Goal: Task Accomplishment & Management: Manage account settings

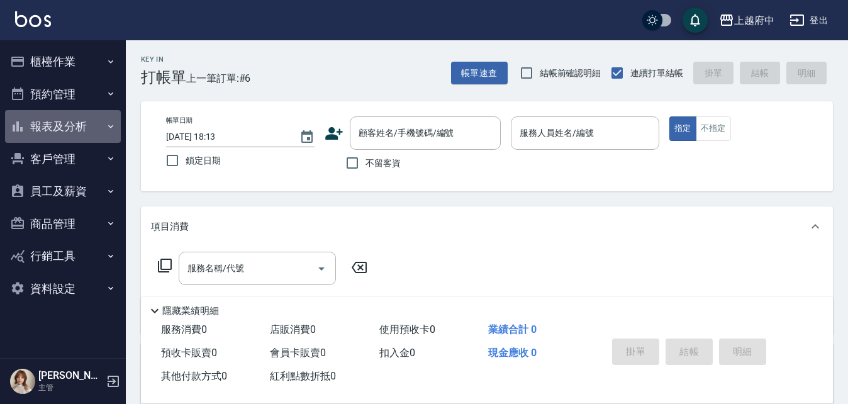
click at [90, 123] on button "報表及分析" at bounding box center [63, 126] width 116 height 33
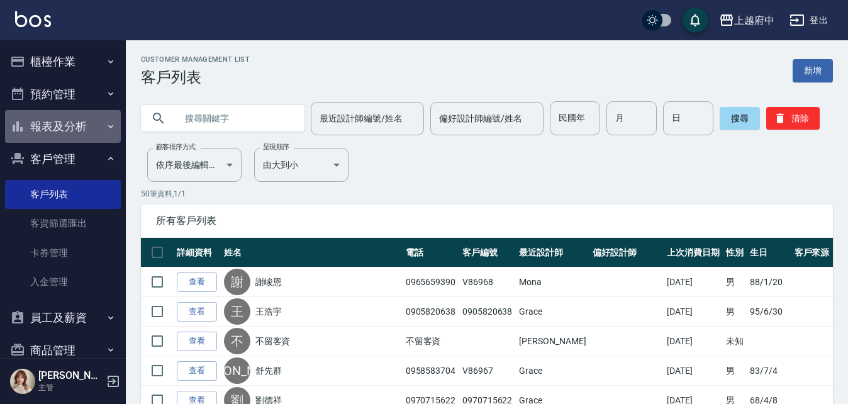
click at [64, 120] on button "報表及分析" at bounding box center [63, 126] width 116 height 33
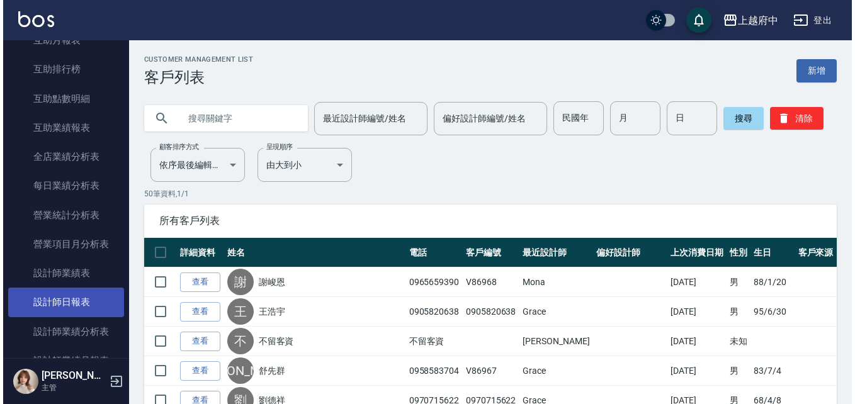
scroll to position [315, 0]
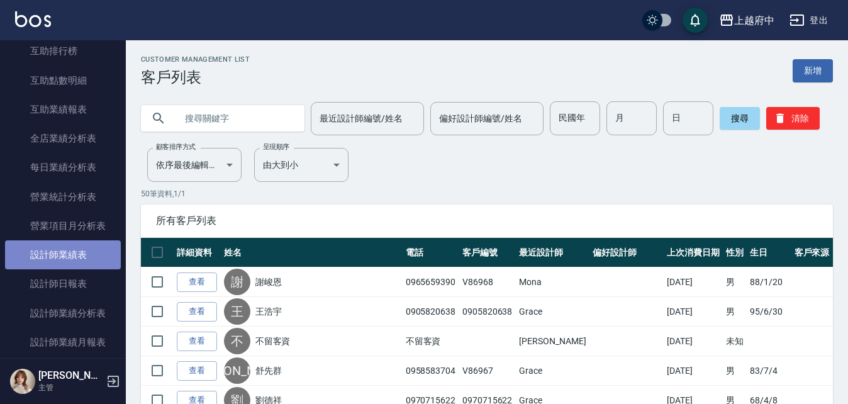
click at [91, 260] on link "設計師業績表" at bounding box center [63, 254] width 116 height 29
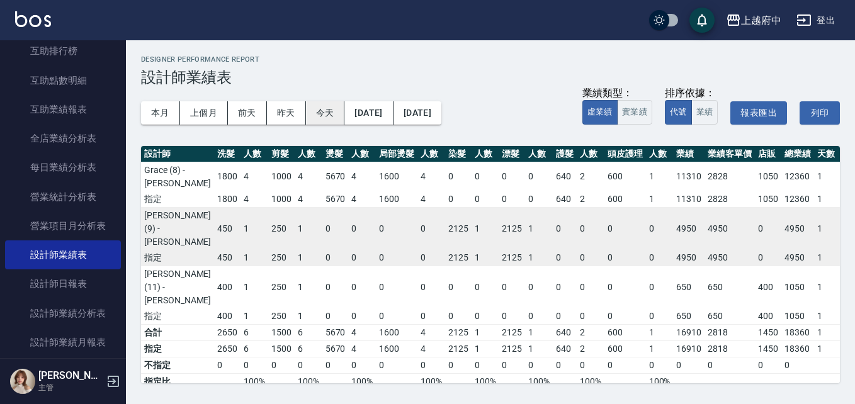
click at [321, 110] on button "今天" at bounding box center [325, 112] width 39 height 23
drag, startPoint x: 505, startPoint y: 269, endPoint x: 385, endPoint y: 155, distance: 165.6
click at [417, 155] on th "人數" at bounding box center [431, 154] width 28 height 16
click at [160, 105] on button "本月" at bounding box center [160, 112] width 39 height 23
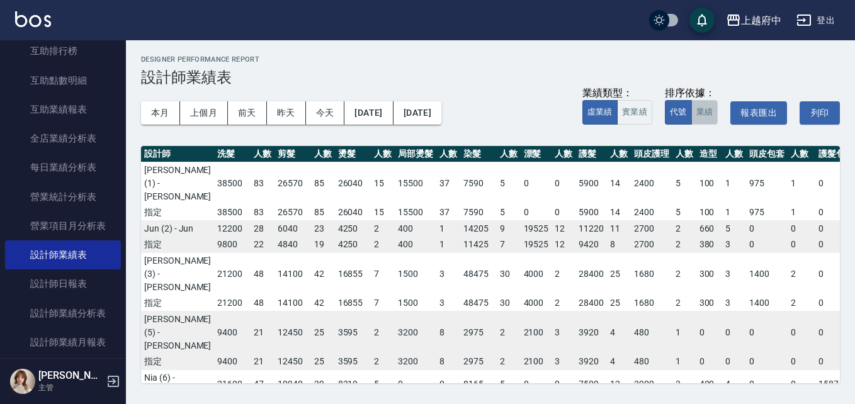
click at [702, 114] on button "業績" at bounding box center [704, 112] width 27 height 25
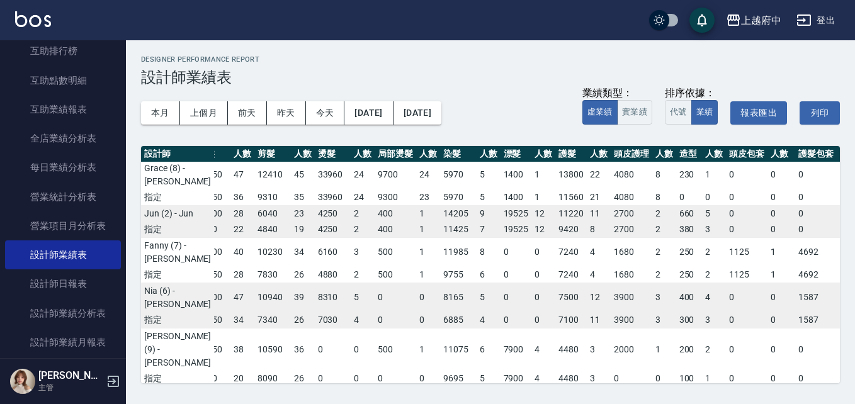
scroll to position [126, 20]
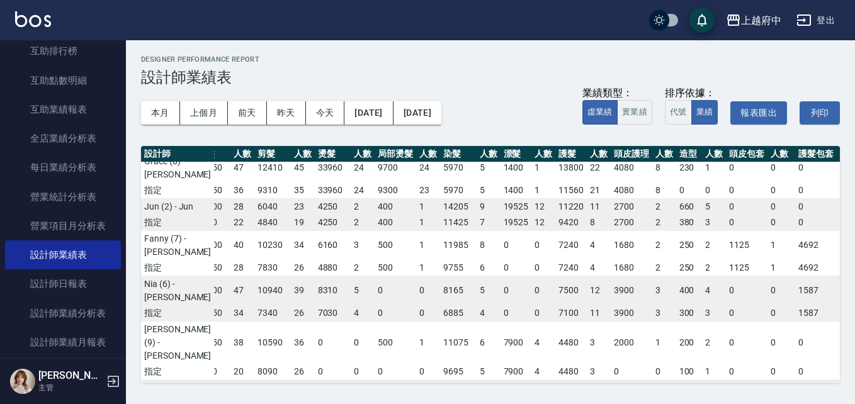
click at [309, 386] on div "上越府中 2025-08 設計師業績表 列印時間： 2025-08-18-19:35 Designer Performance Report 設計師業績表 本…" at bounding box center [490, 219] width 729 height 358
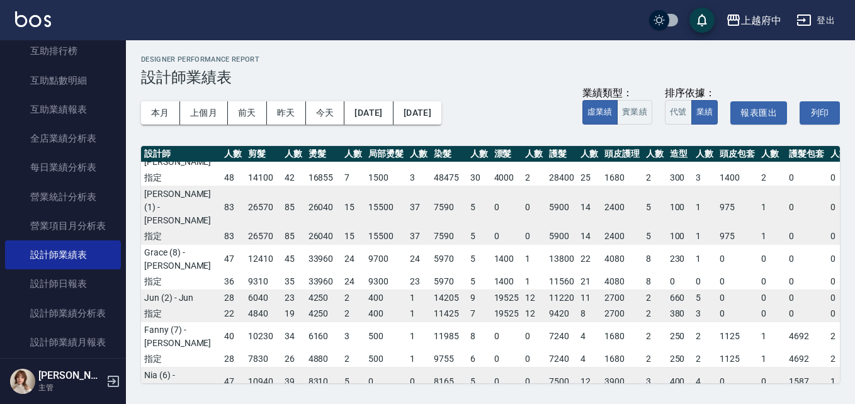
scroll to position [0, 0]
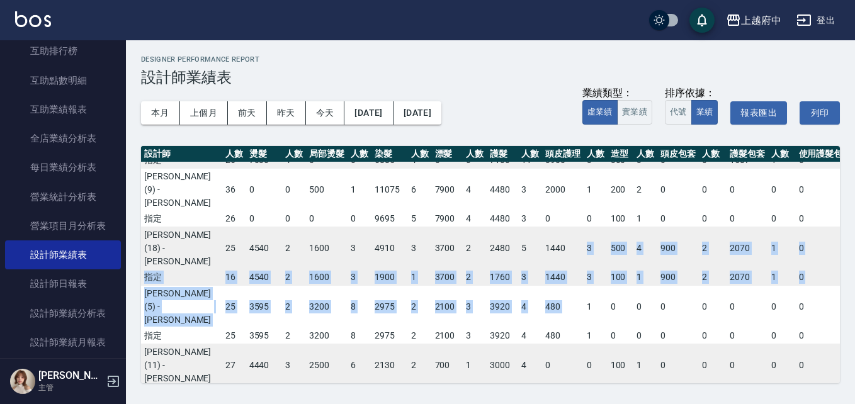
drag, startPoint x: 522, startPoint y: 370, endPoint x: 544, endPoint y: 373, distance: 22.9
click at [544, 373] on div "設計師 洗髮 人數 剪髮 人數 燙髮 人數 局部燙髮 人數 染髮 人數 漂髮 人數 護髮 人數 頭皮護理 人數 造型 人數 頭皮包套 人數 護髮包套 人數 使…" at bounding box center [490, 264] width 699 height 237
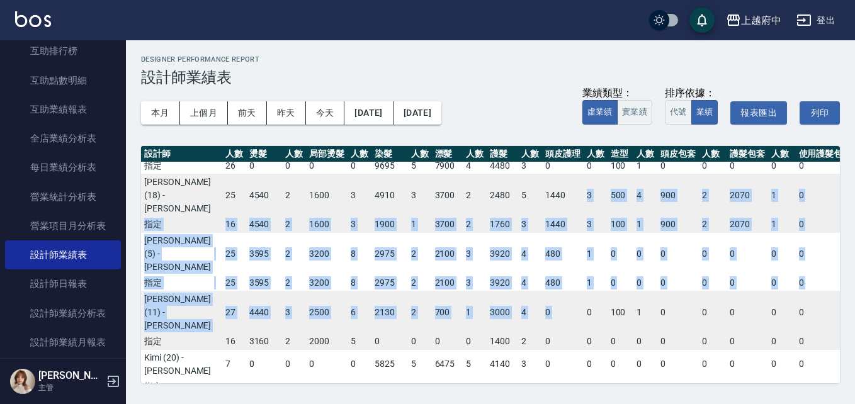
click at [486, 291] on td "3920" at bounding box center [501, 283] width 31 height 16
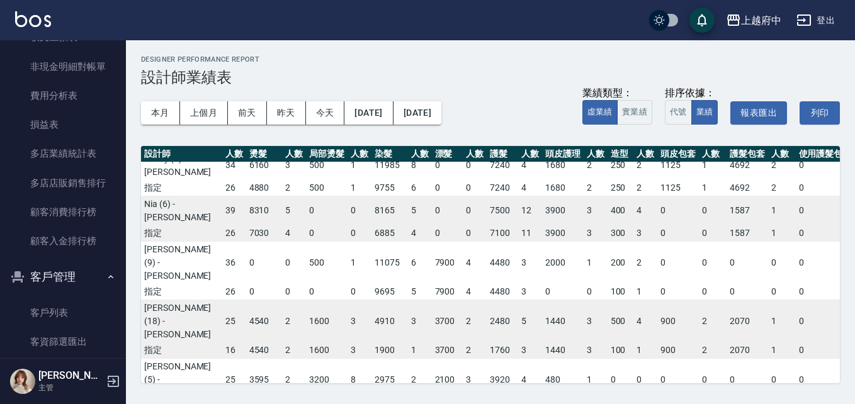
scroll to position [1196, 0]
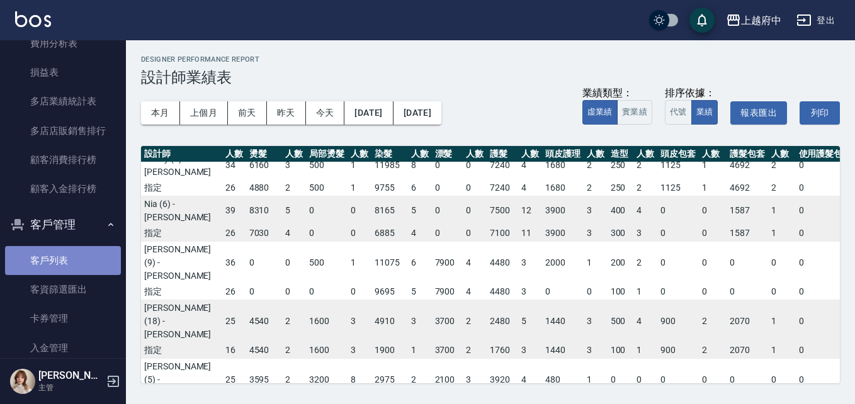
click at [84, 255] on link "客戶列表" at bounding box center [63, 260] width 116 height 29
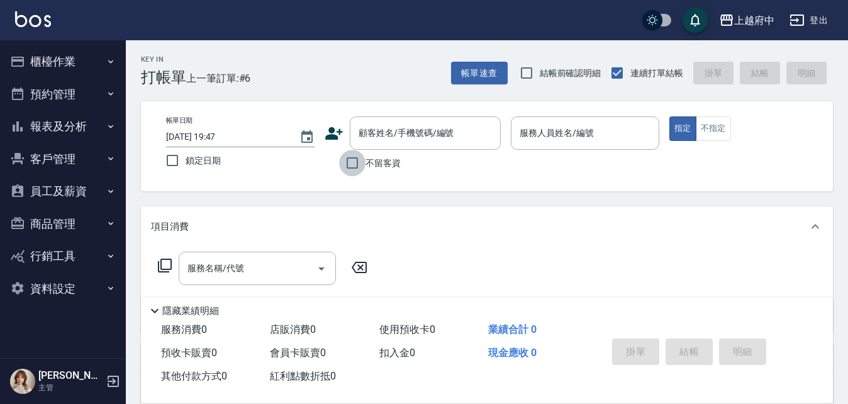
click at [352, 161] on input "不留客資" at bounding box center [352, 163] width 26 height 26
checkbox input "true"
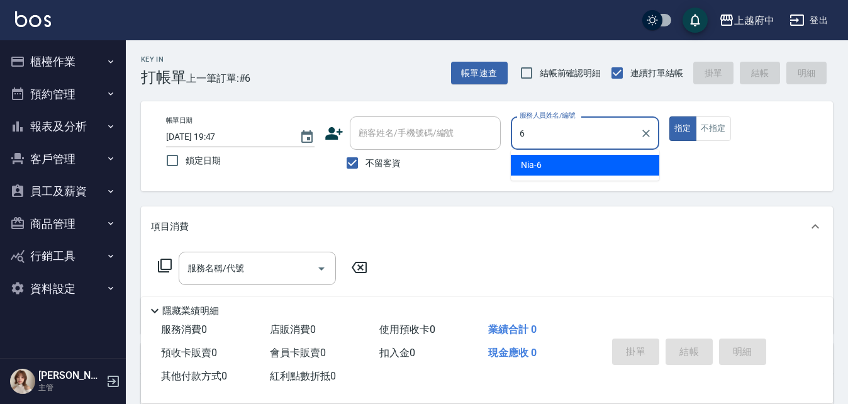
type input "Nia-6"
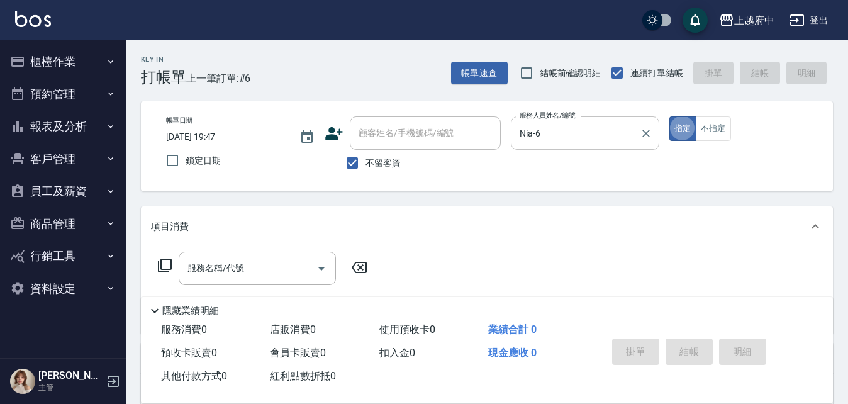
type button "true"
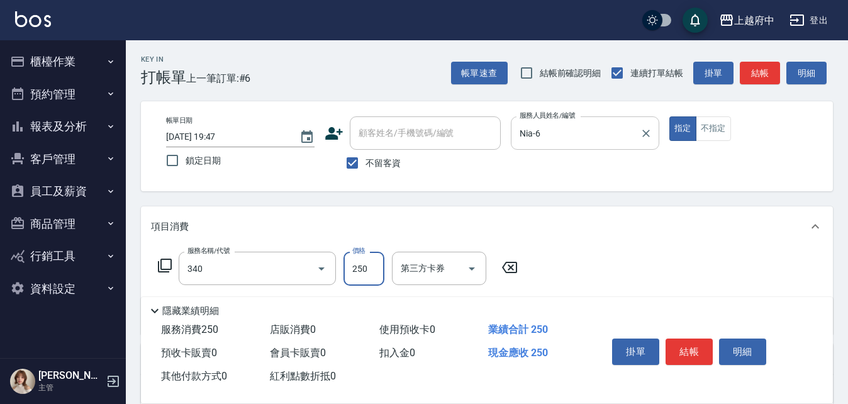
type input "剪髮(340)"
type input "500"
click at [614, 262] on div "服務名稱/代號 剪髮(340) 服務名稱/代號 價格 500 價格 第三方卡券 第三方卡券" at bounding box center [487, 290] width 692 height 87
click at [689, 352] on button "結帳" at bounding box center [689, 352] width 47 height 26
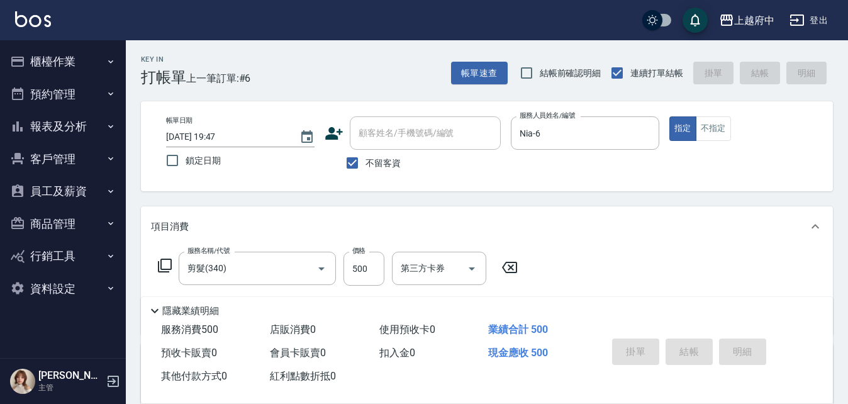
type input "2025/08/18 19:48"
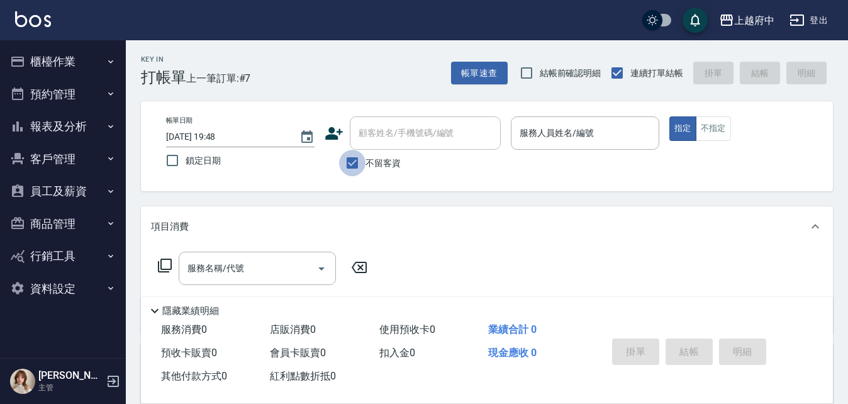
click at [354, 164] on input "不留客資" at bounding box center [352, 163] width 26 height 26
checkbox input "false"
click at [407, 130] on input "顧客姓名/手機號碼/編號" at bounding box center [416, 133] width 121 height 22
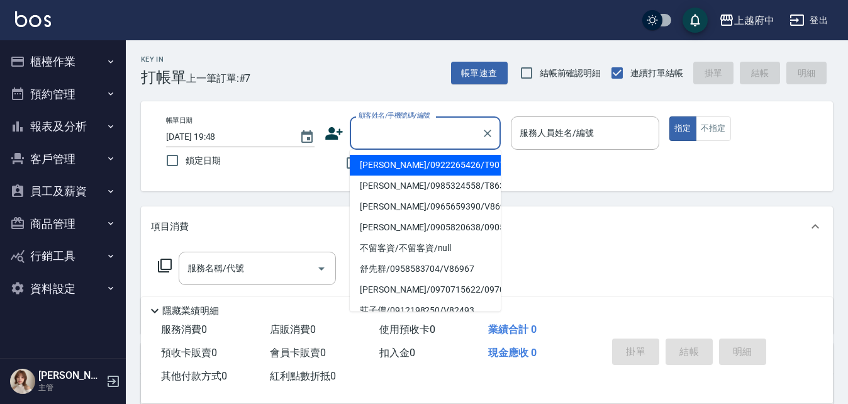
type input "ㄔ"
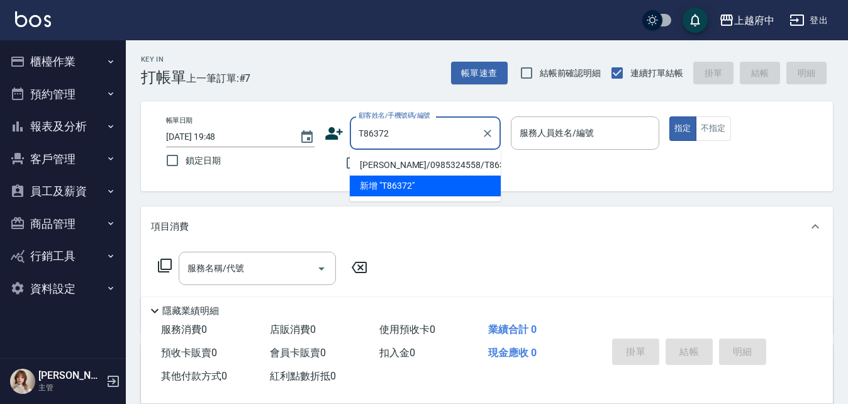
click at [438, 166] on li "詹志文/0985324558/T86372" at bounding box center [425, 165] width 151 height 21
type input "詹志文/0985324558/T86372"
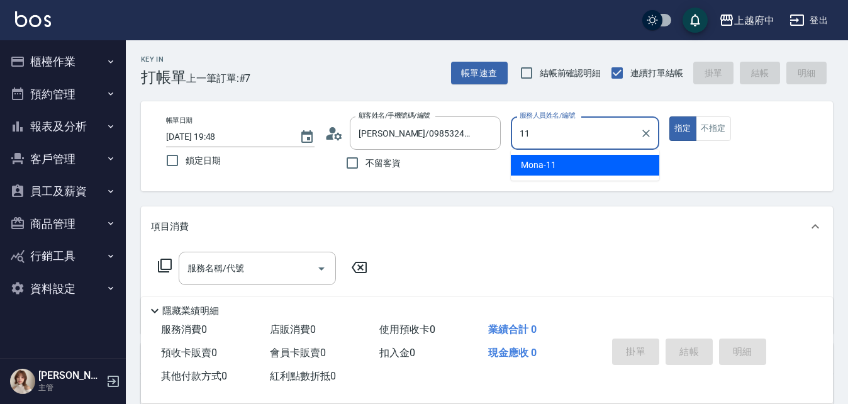
type input "Mona-11"
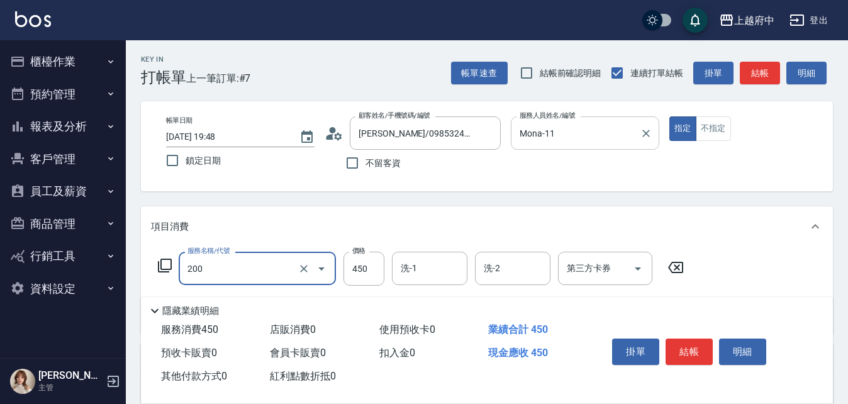
type input "有機洗髮(200)"
type input "400"
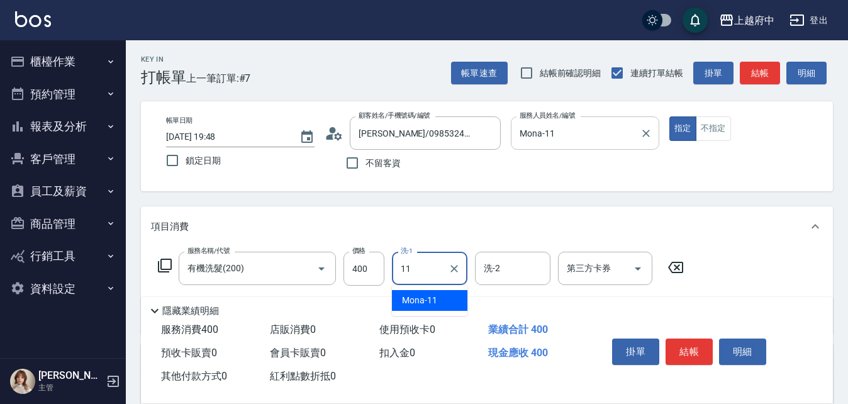
type input "Mona-11"
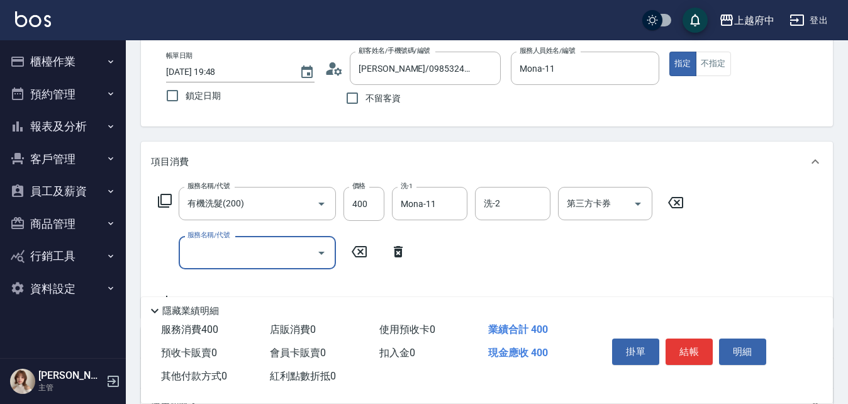
scroll to position [126, 0]
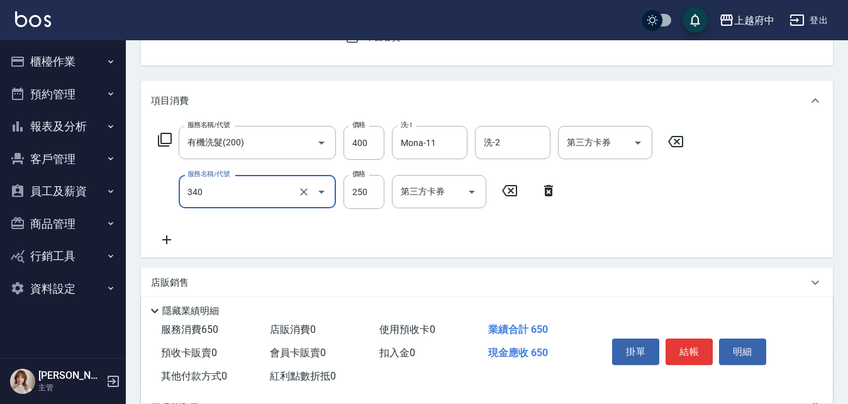
type input "剪髮(340)"
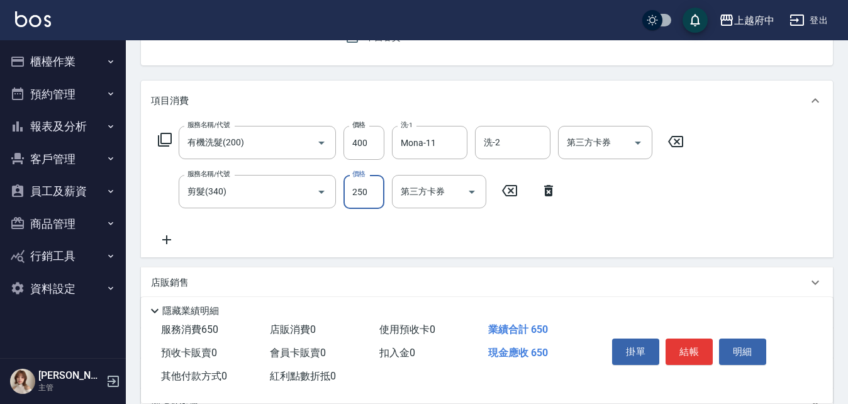
click at [621, 229] on div "服務名稱/代號 有機洗髮(200) 服務名稱/代號 價格 400 價格 洗-1 Mona-11 洗-1 洗-2 洗-2 第三方卡券 第三方卡券 服務名稱/代號…" at bounding box center [421, 186] width 541 height 121
click at [690, 352] on button "結帳" at bounding box center [689, 352] width 47 height 26
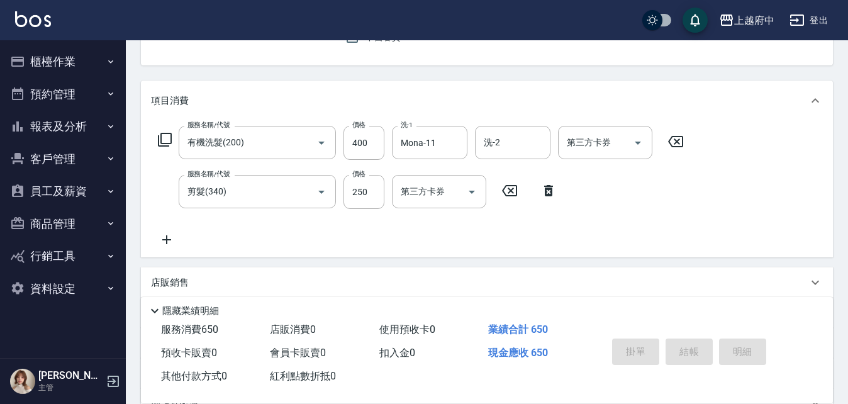
type input "2025/08/18 19:49"
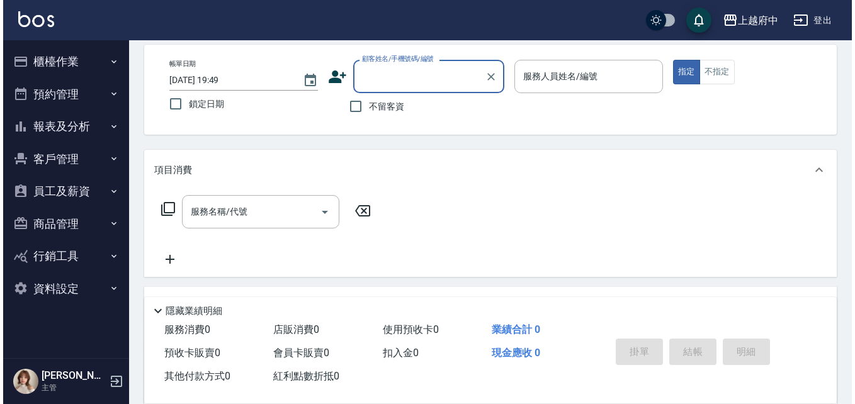
scroll to position [0, 0]
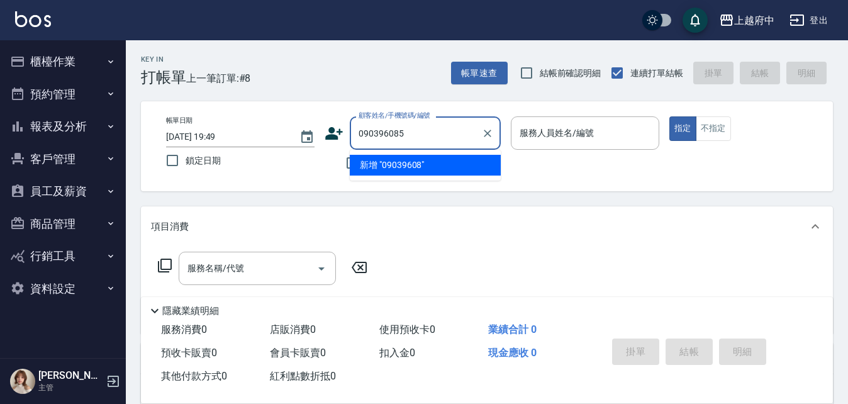
type input "0903960851"
click at [486, 132] on icon "Clear" at bounding box center [488, 134] width 8 height 8
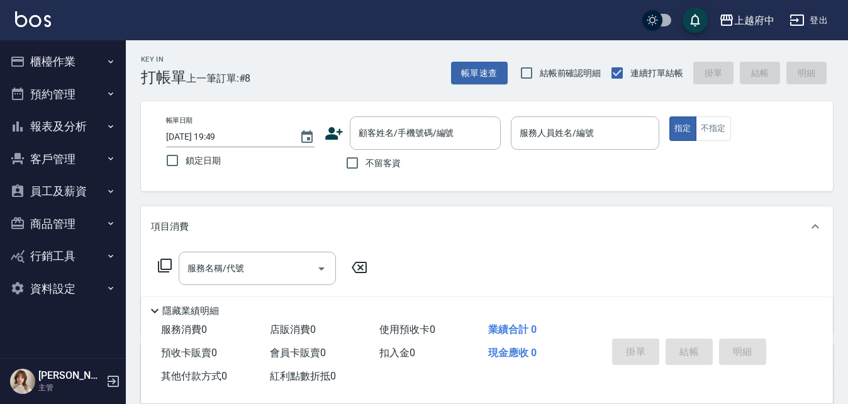
click at [331, 134] on icon at bounding box center [334, 133] width 18 height 13
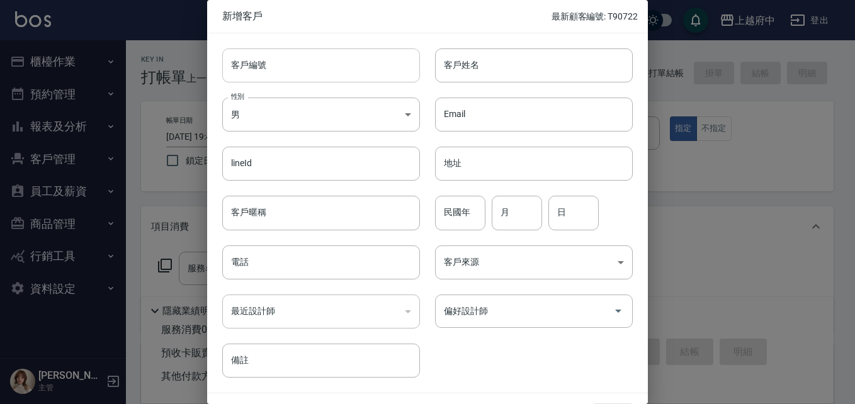
click at [288, 70] on input "客戶編號" at bounding box center [321, 65] width 198 height 34
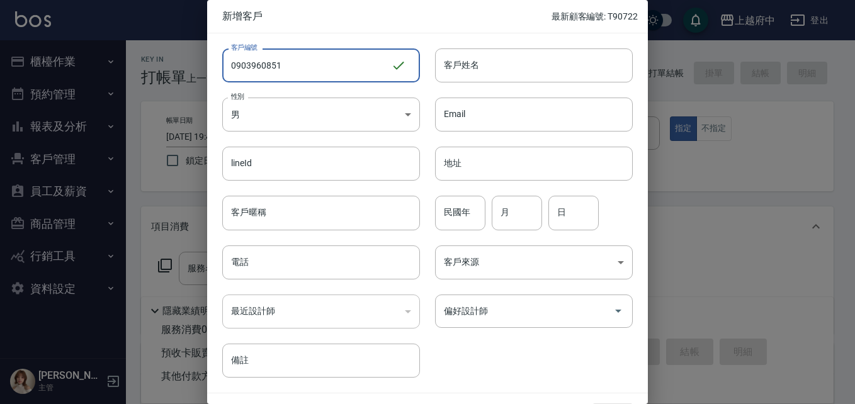
drag, startPoint x: 296, startPoint y: 69, endPoint x: 176, endPoint y: 70, distance: 120.2
click at [176, 70] on div "新增客戶 最新顧客編號: T90722 客戶編號 0903960851 ​ 客戶編號 客戶姓名 客戶姓名 性別 男 MALE 性別 Email Email l…" at bounding box center [427, 202] width 855 height 404
type input "0903960851"
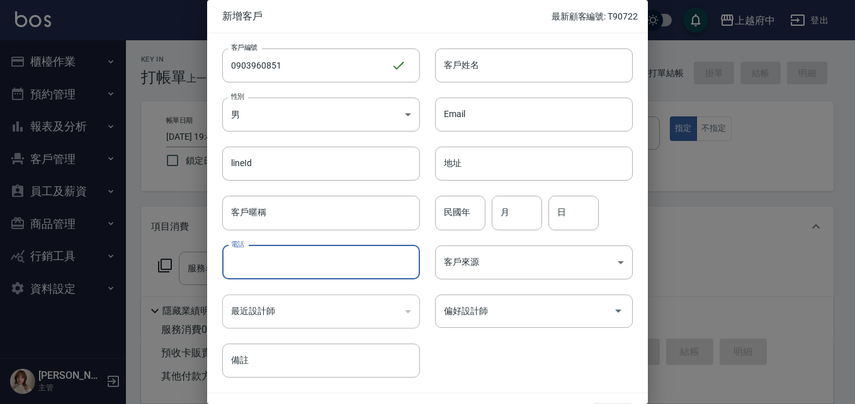
click at [269, 260] on input "電話" at bounding box center [321, 262] width 198 height 34
paste input "0903960851"
type input "0903960851"
click at [465, 68] on input "客戶姓名" at bounding box center [534, 65] width 198 height 34
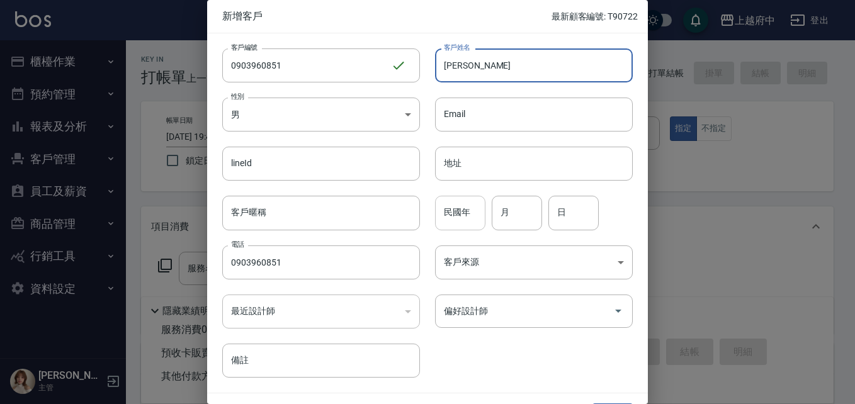
type input "[PERSON_NAME]"
click at [455, 218] on input "民國年" at bounding box center [460, 213] width 50 height 34
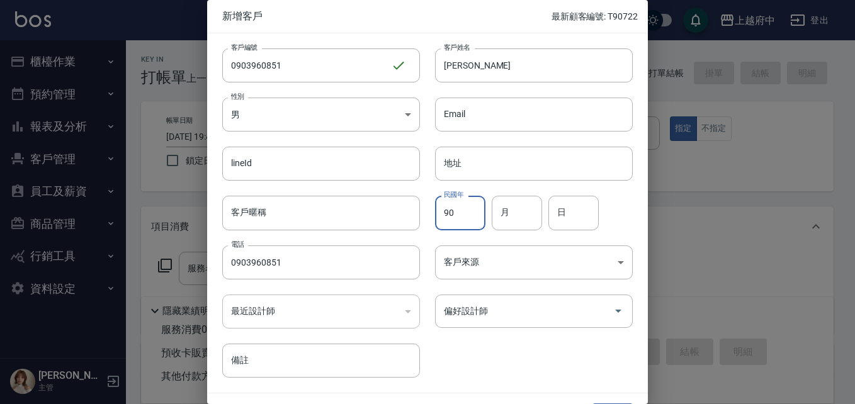
type input "90"
click at [519, 213] on input "月" at bounding box center [517, 213] width 50 height 34
type input "3"
click at [556, 214] on input "日" at bounding box center [573, 213] width 50 height 34
type input "24"
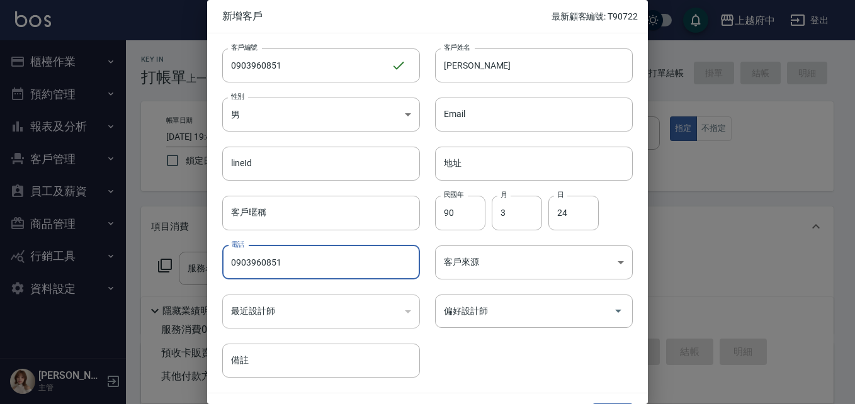
click at [524, 375] on div "客戶編號 0903960851 ​ 客戶編號 客戶姓名 陳俊昇 客戶姓名 性別 男 MALE 性別 Email Email lineId lineId 地址 …" at bounding box center [419, 205] width 425 height 344
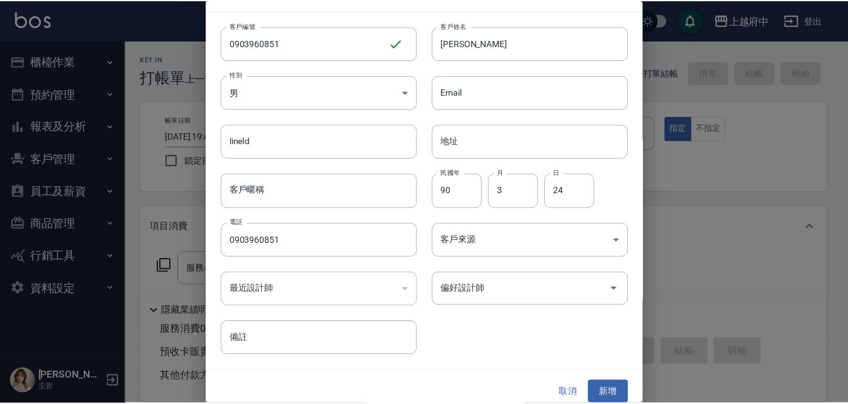
scroll to position [32, 0]
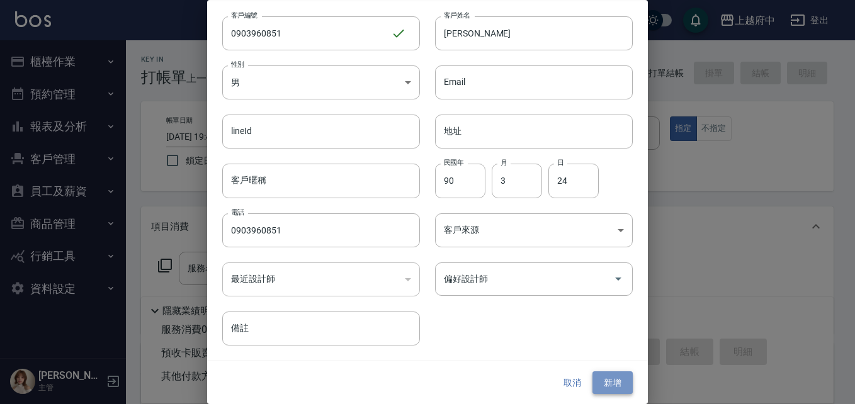
click at [606, 384] on button "新增" at bounding box center [612, 382] width 40 height 23
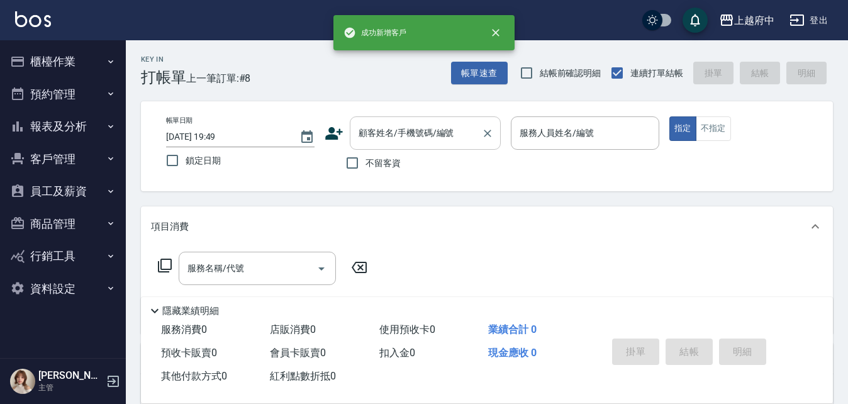
click at [384, 138] on input "顧客姓名/手機號碼/編號" at bounding box center [416, 133] width 121 height 22
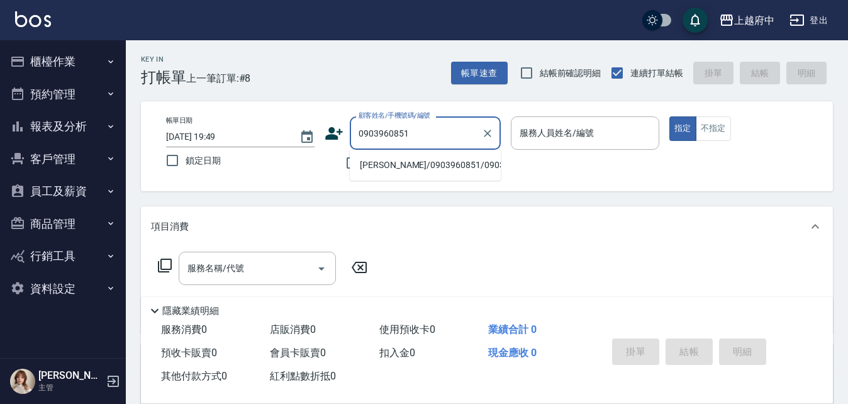
click at [407, 174] on li "陳俊昇/0903960851/0903960851" at bounding box center [425, 165] width 151 height 21
type input "陳俊昇/0903960851/0903960851"
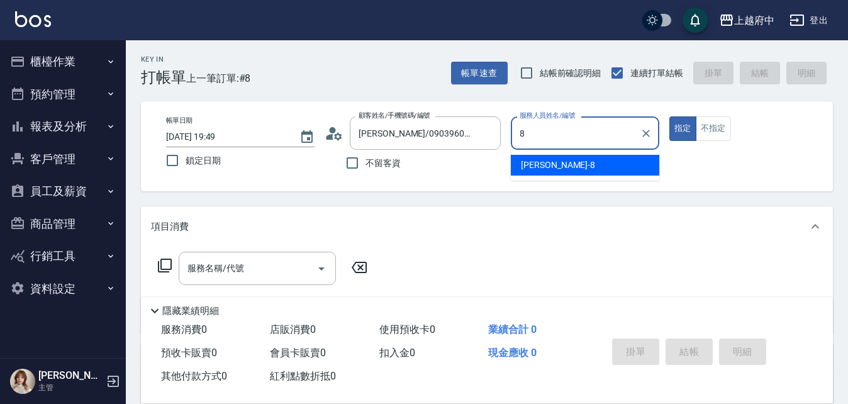
type input "江驊侑-8"
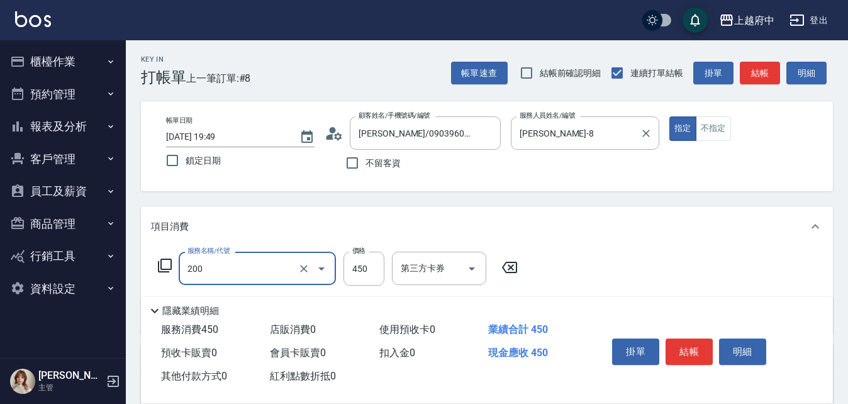
type input "有機洗髮(200)"
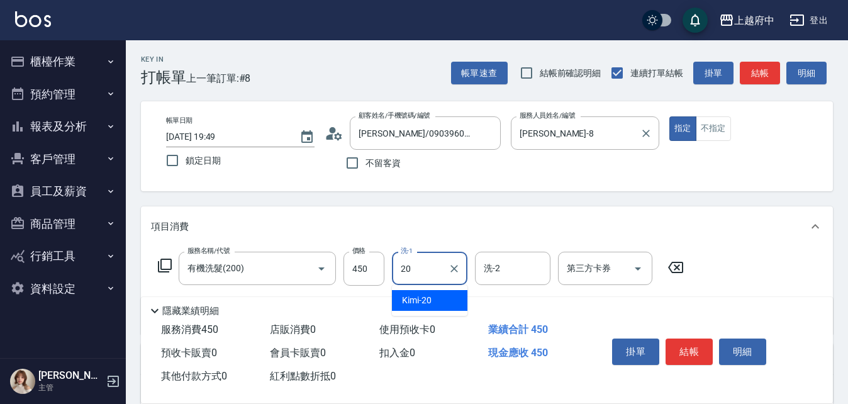
type input "Kimi-20"
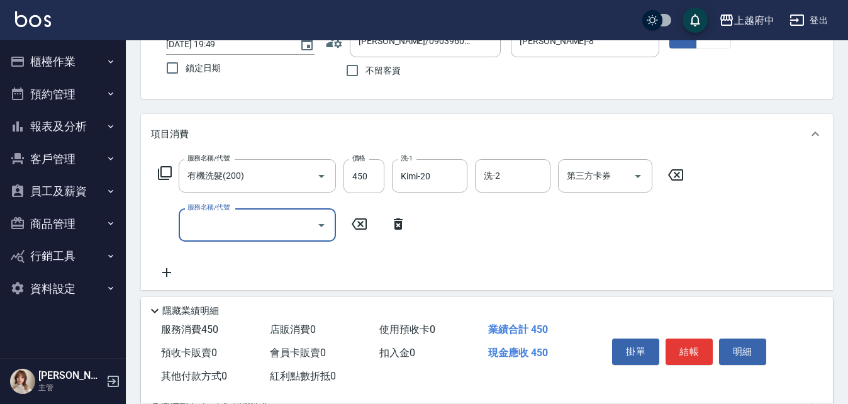
scroll to position [126, 0]
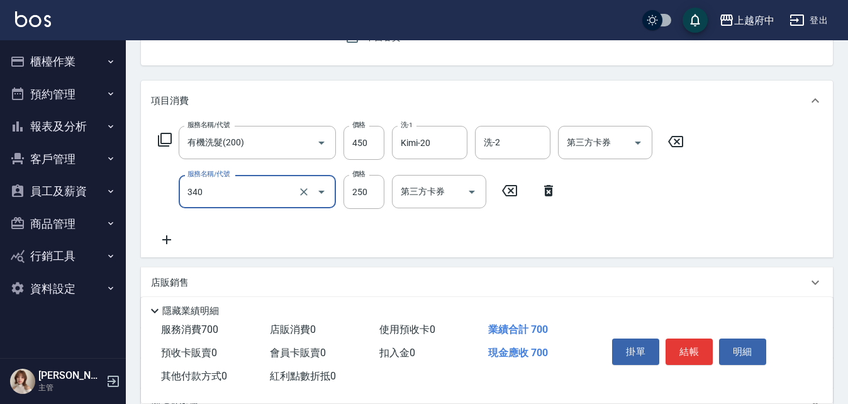
type input "剪髮(340)"
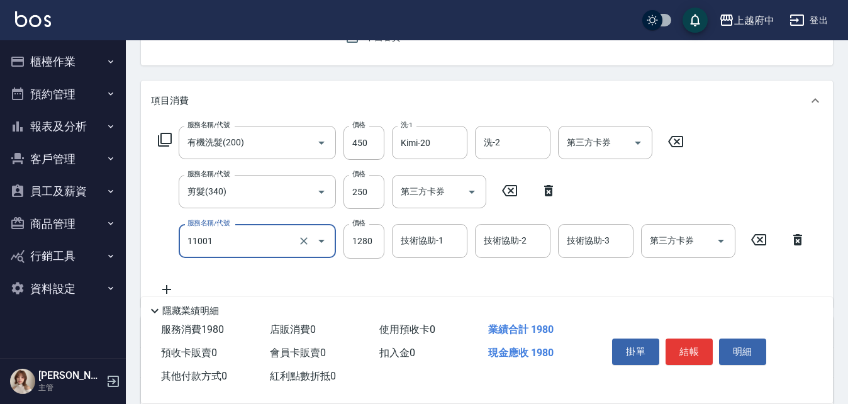
type input "燙髮S(11001)"
type input "1500"
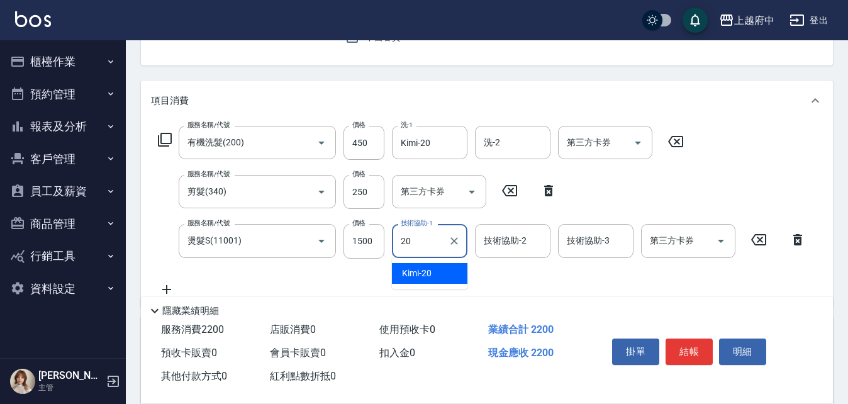
type input "Kimi-20"
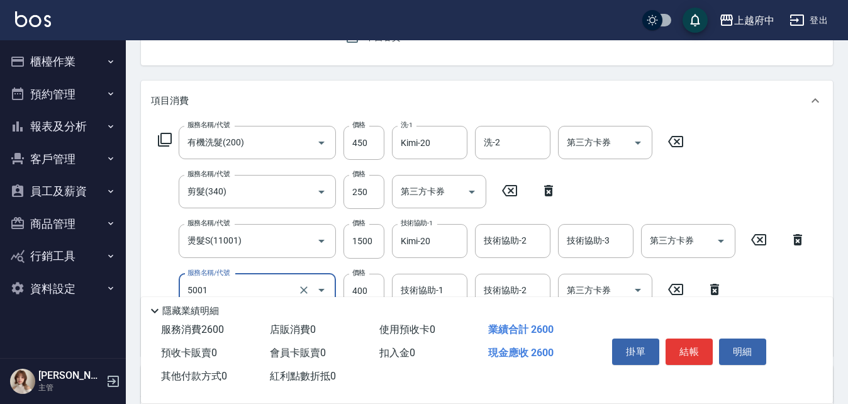
type input "側邊壓貼(5001)"
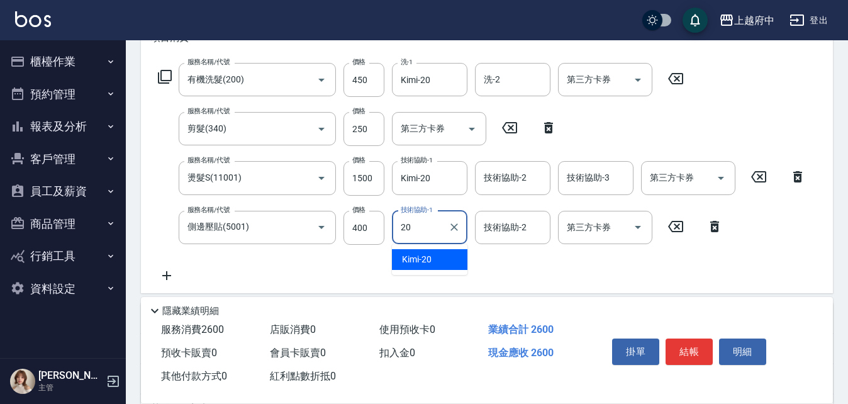
type input "Kimi-20"
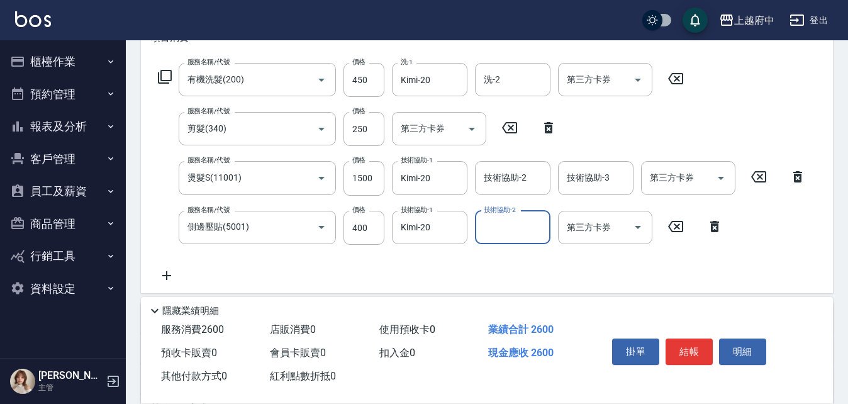
click at [507, 274] on div "服務名稱/代號 有機洗髮(200) 服務名稱/代號 價格 450 價格 洗-1 Kimi-20 洗-1 洗-2 洗-2 第三方卡券 第三方卡券 服務名稱/代號…" at bounding box center [482, 173] width 663 height 220
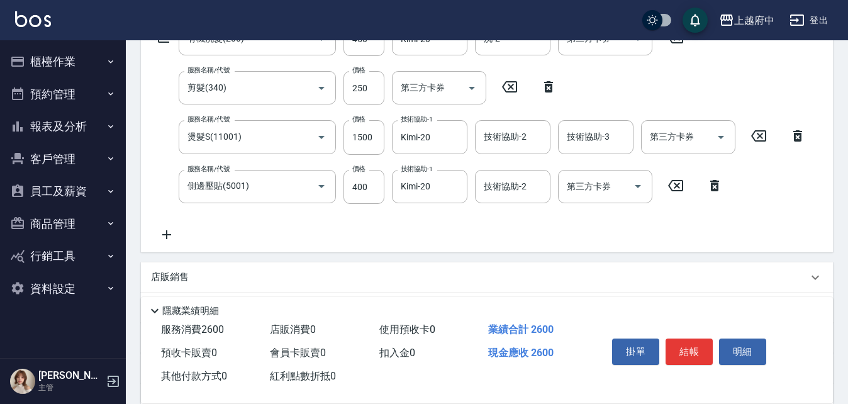
scroll to position [252, 0]
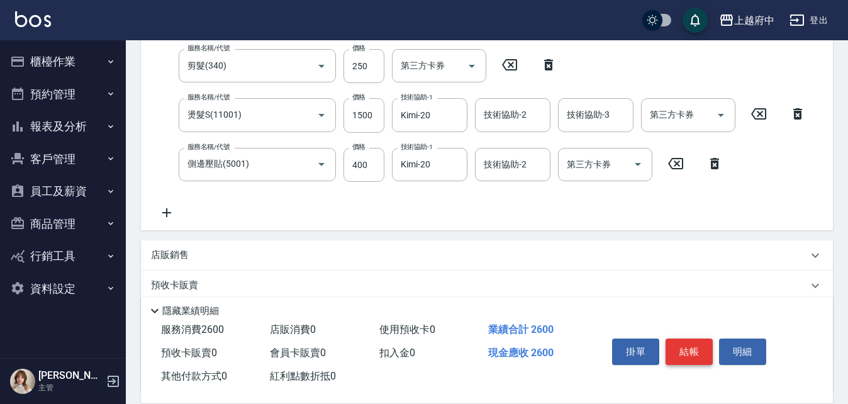
click at [687, 347] on button "結帳" at bounding box center [689, 352] width 47 height 26
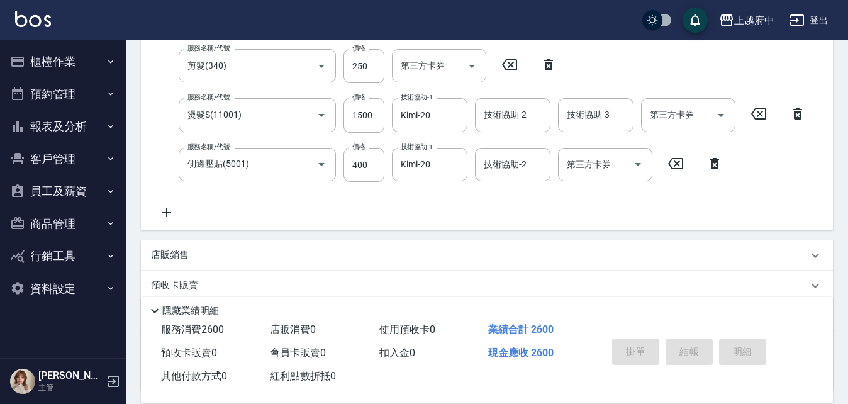
type input "2025/08/18 19:51"
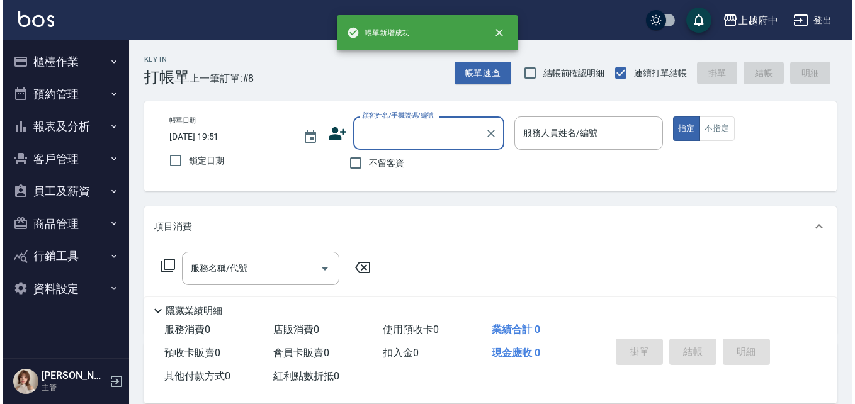
scroll to position [0, 0]
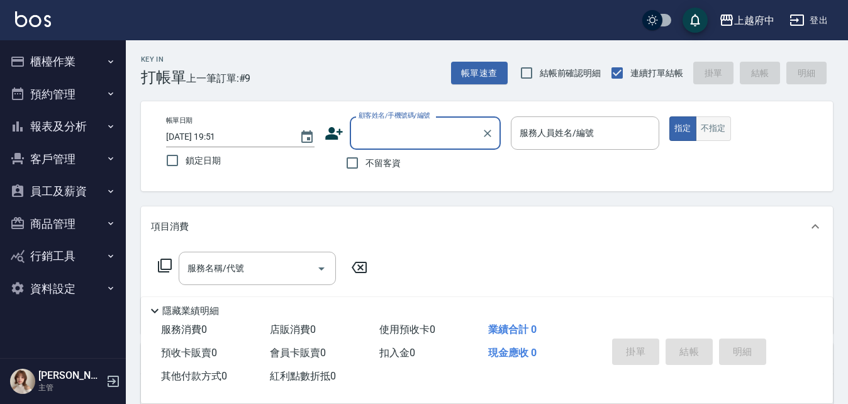
click at [715, 127] on button "不指定" at bounding box center [713, 128] width 35 height 25
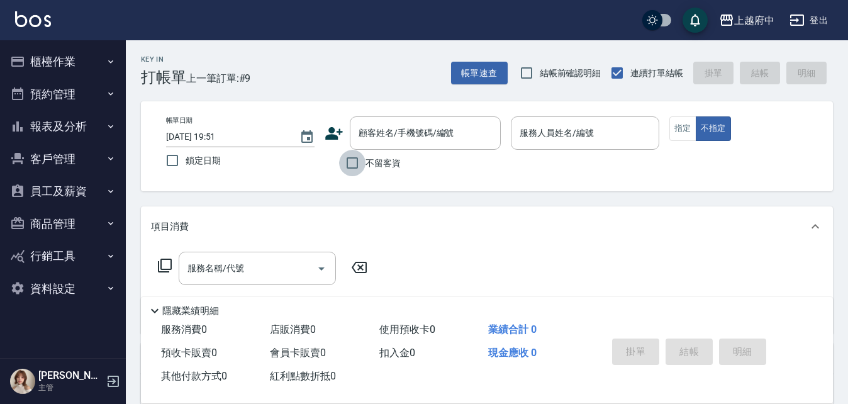
click at [356, 162] on input "不留客資" at bounding box center [352, 163] width 26 height 26
checkbox input "true"
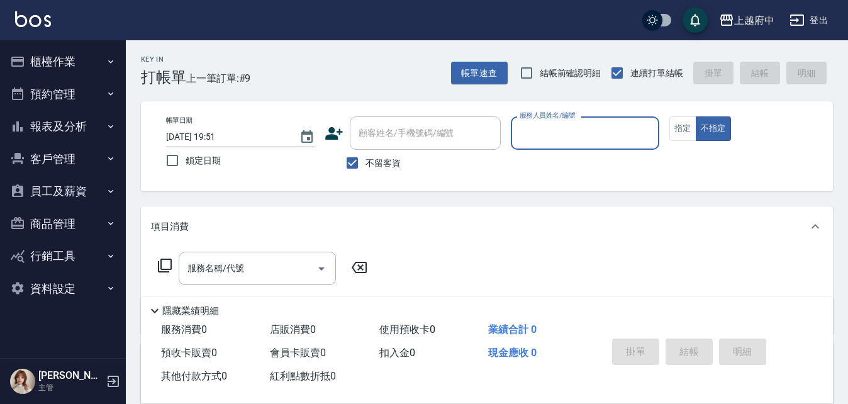
click at [330, 136] on icon at bounding box center [334, 133] width 18 height 13
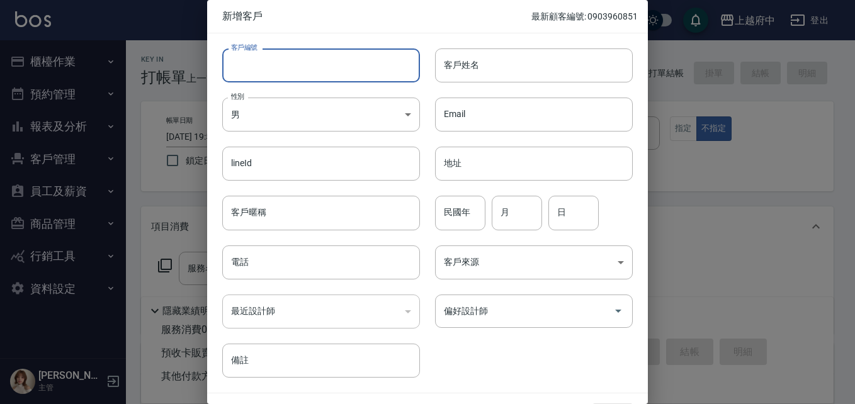
click at [283, 67] on input "客戶編號" at bounding box center [321, 65] width 198 height 34
type input "090318030"
click at [464, 59] on input "客戶姓名" at bounding box center [534, 65] width 198 height 34
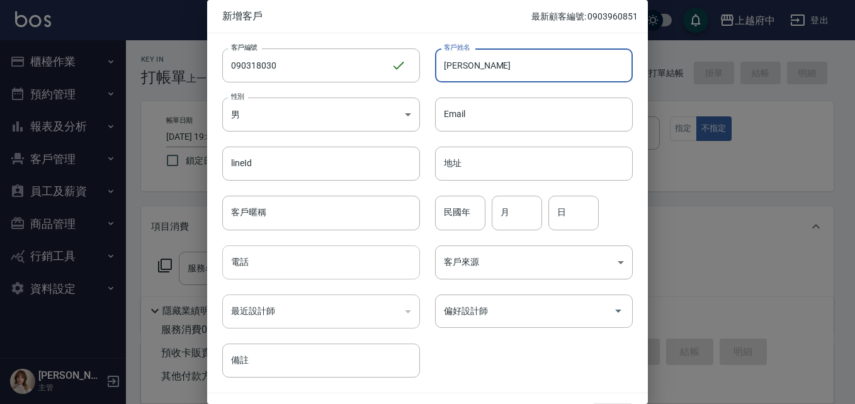
type input "[PERSON_NAME]"
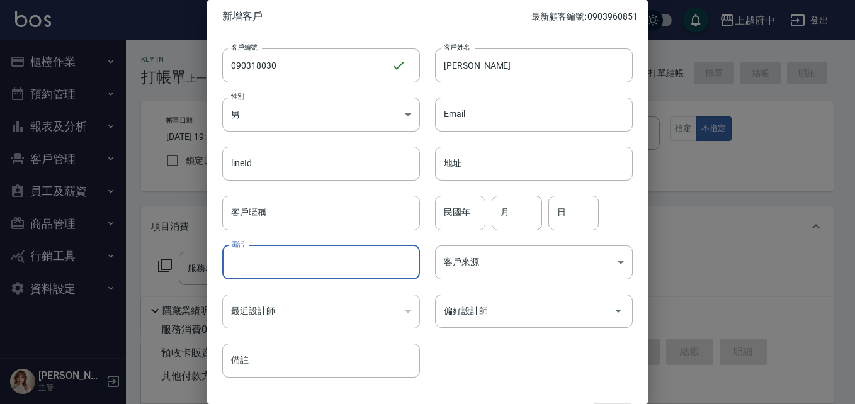
click at [267, 266] on input "電話" at bounding box center [321, 262] width 198 height 34
type input "0903181030"
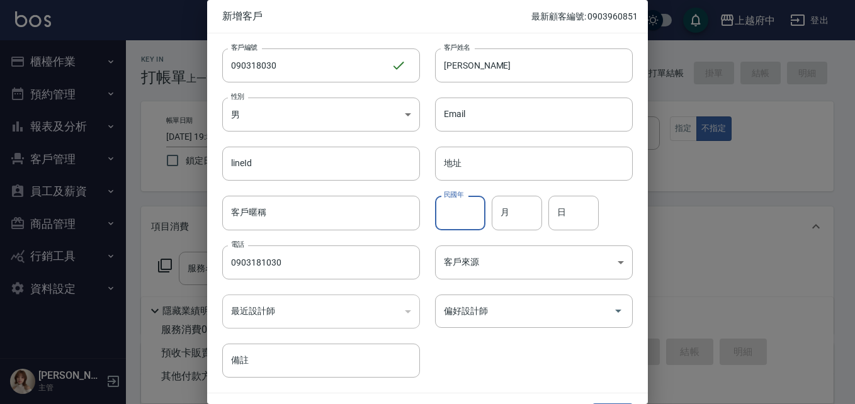
click at [462, 206] on input "民國年" at bounding box center [460, 213] width 50 height 34
type input "94"
type input "11"
type input "29"
click at [502, 363] on div "客戶編號 090318030 ​ 客戶編號 客戶姓名 葉博軒 客戶姓名 性別 男 MALE 性別 Email Email lineId lineId 地址 地…" at bounding box center [419, 205] width 425 height 344
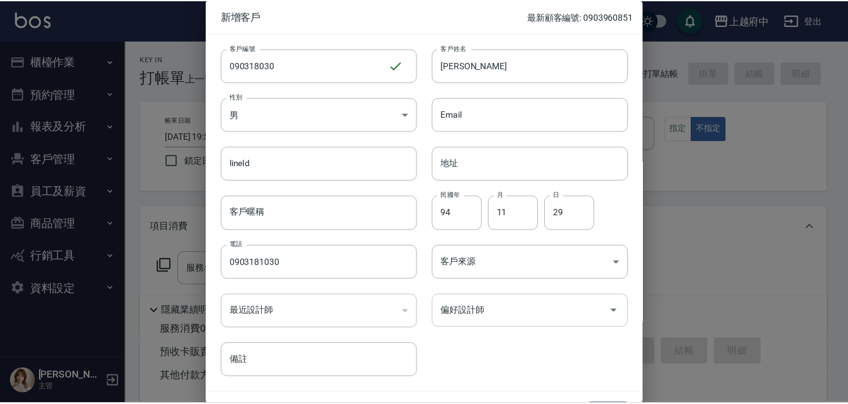
scroll to position [32, 0]
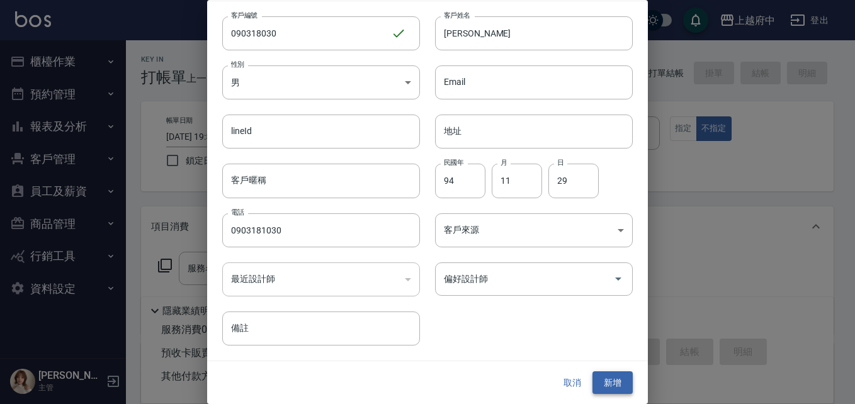
click at [612, 386] on button "新增" at bounding box center [612, 382] width 40 height 23
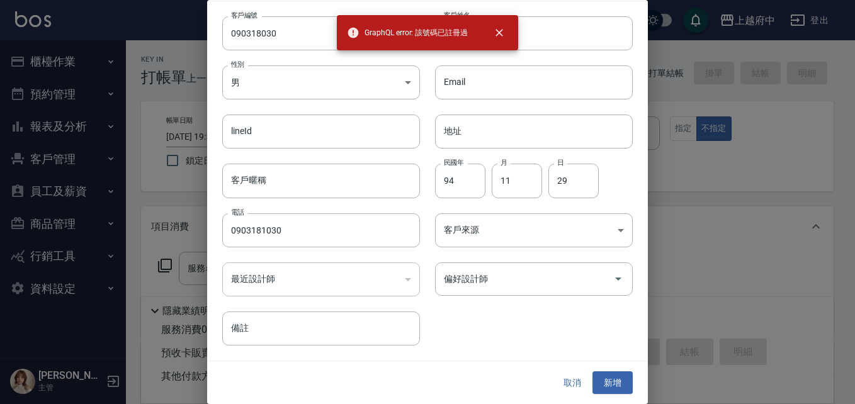
click at [566, 383] on button "取消" at bounding box center [572, 382] width 40 height 23
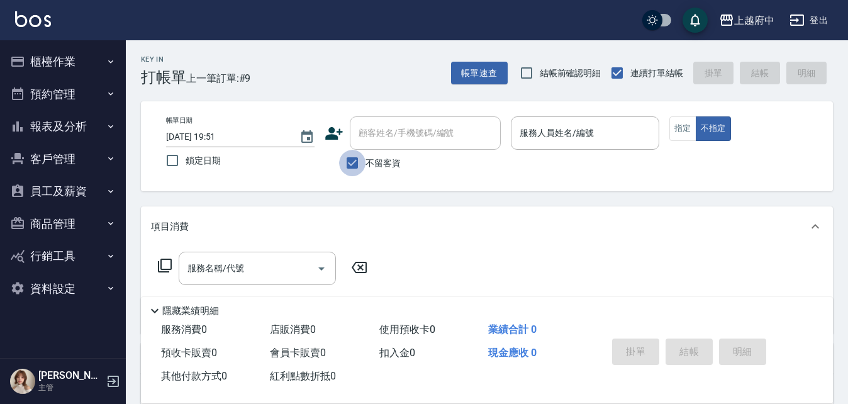
click at [354, 159] on input "不留客資" at bounding box center [352, 163] width 26 height 26
checkbox input "false"
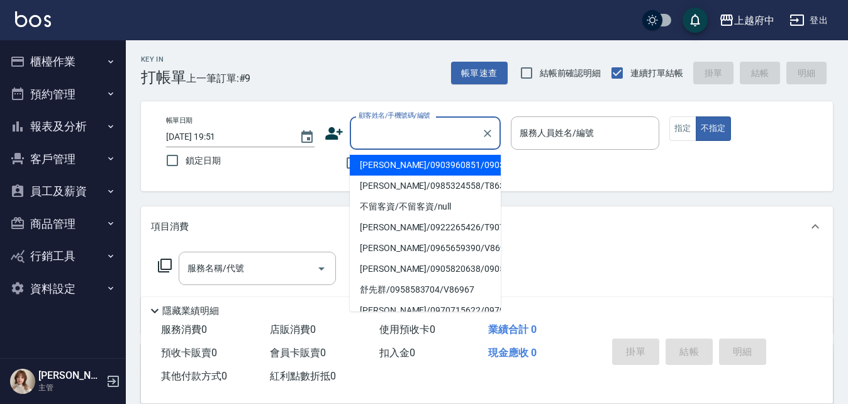
click at [391, 137] on input "顧客姓名/手機號碼/編號" at bounding box center [416, 133] width 121 height 22
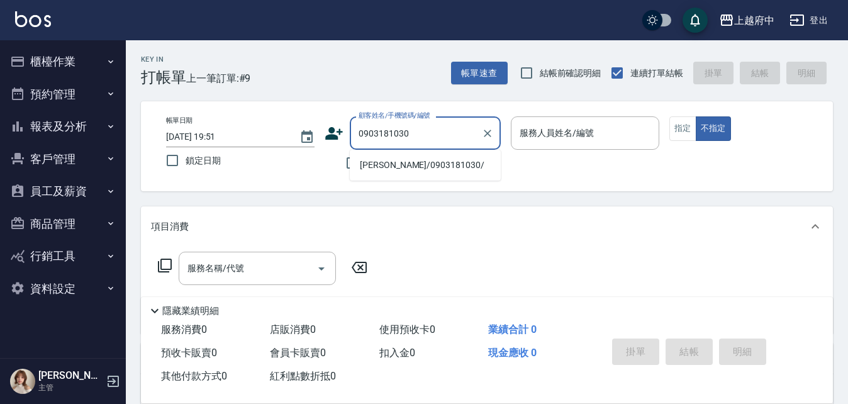
click at [388, 168] on li "葉博軒/0903181030/" at bounding box center [425, 165] width 151 height 21
type input "葉博軒/0903181030/"
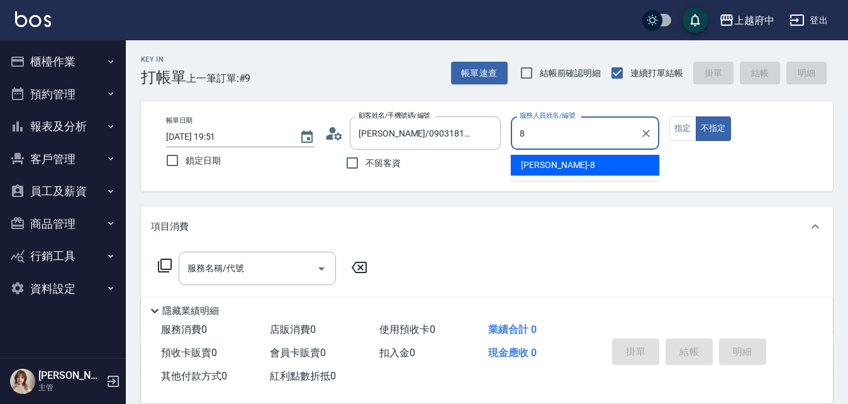
type input "江驊侑-8"
type button "false"
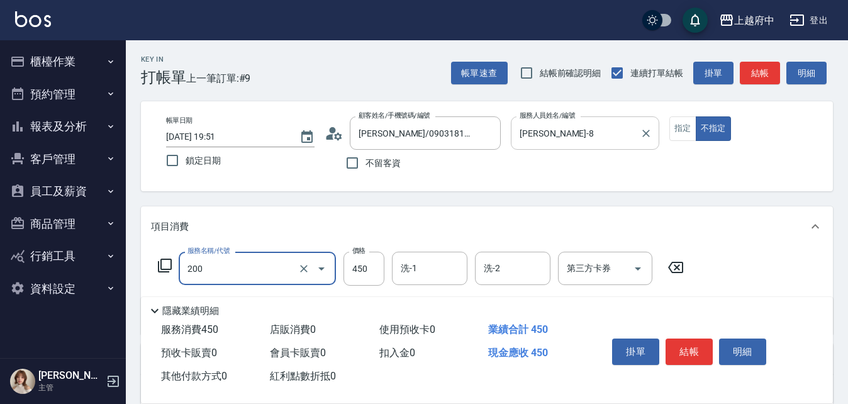
type input "有機洗髮(200)"
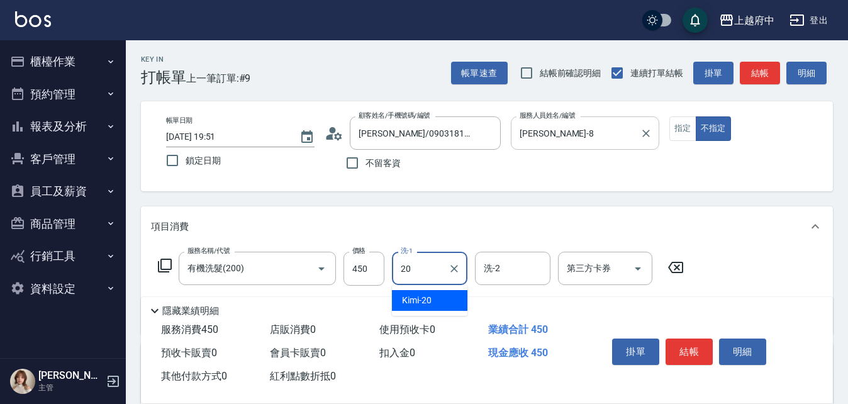
type input "Kimi-20"
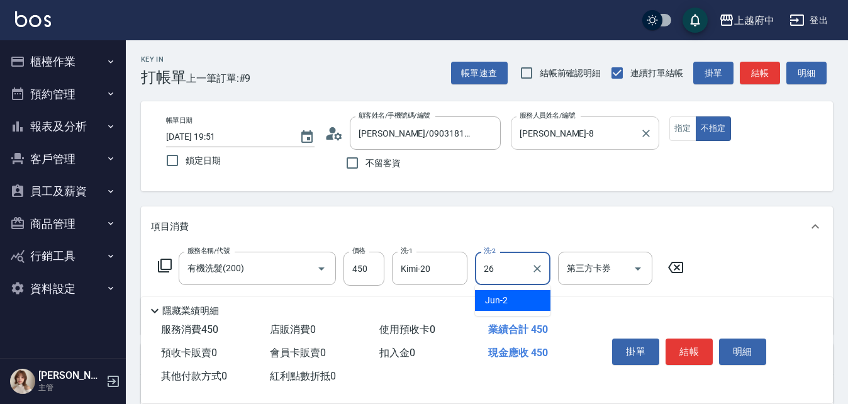
type input "邱子芹-26"
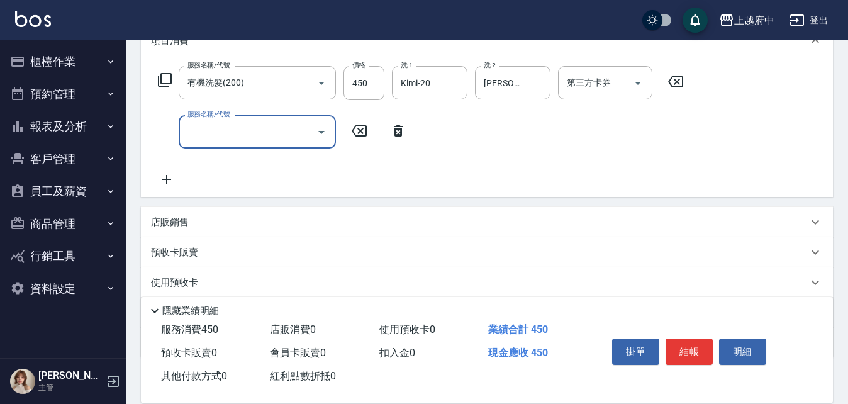
scroll to position [189, 0]
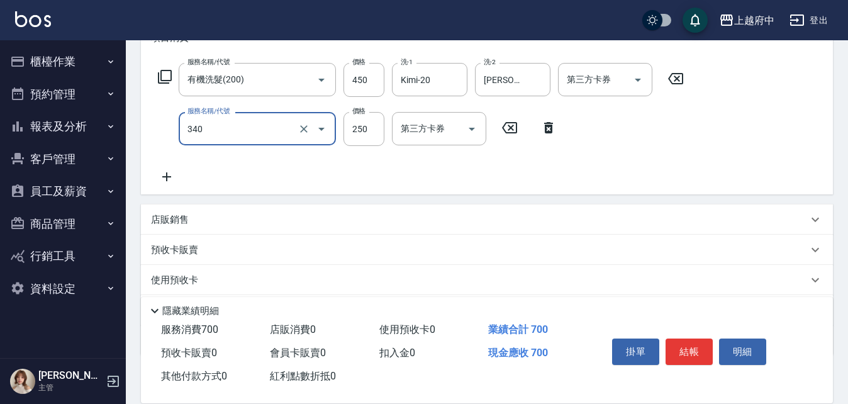
type input "剪髮(340)"
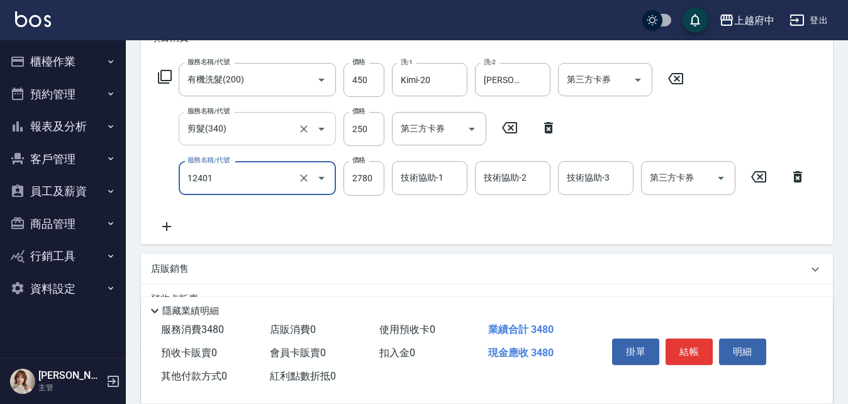
type input "燙髮M(12401)"
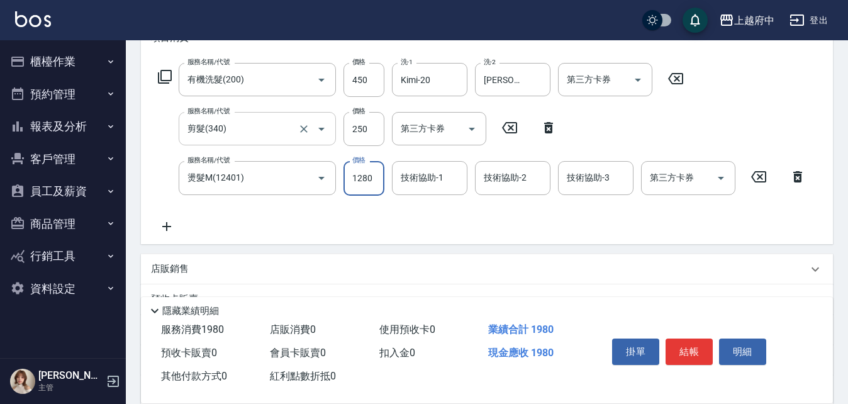
type input "1280"
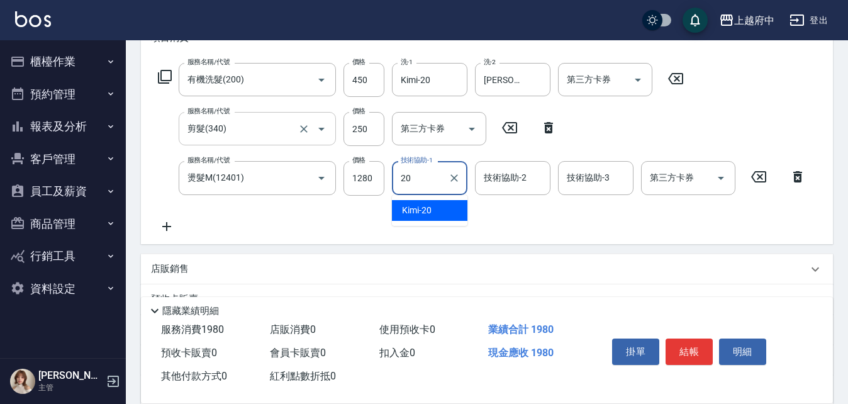
type input "Kimi-20"
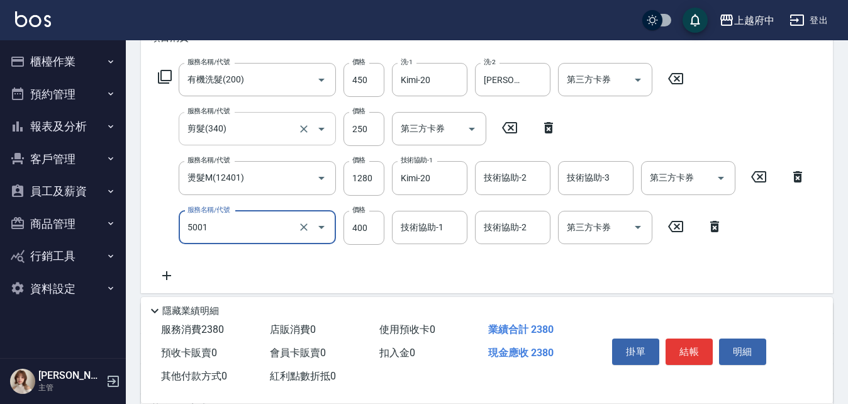
type input "側邊壓貼(5001)"
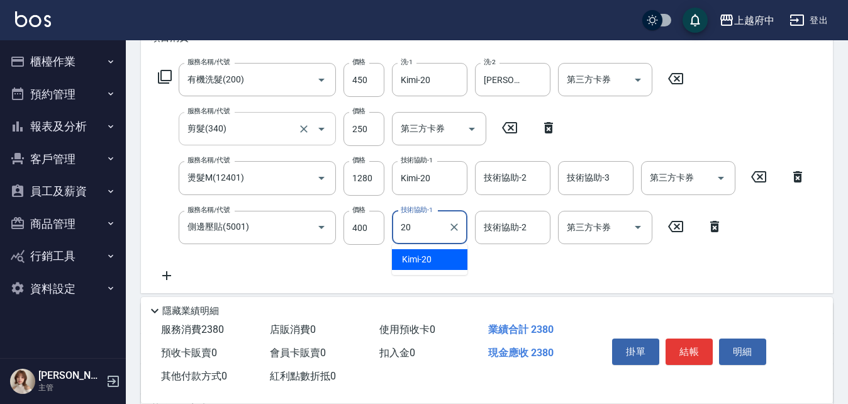
type input "Kimi-20"
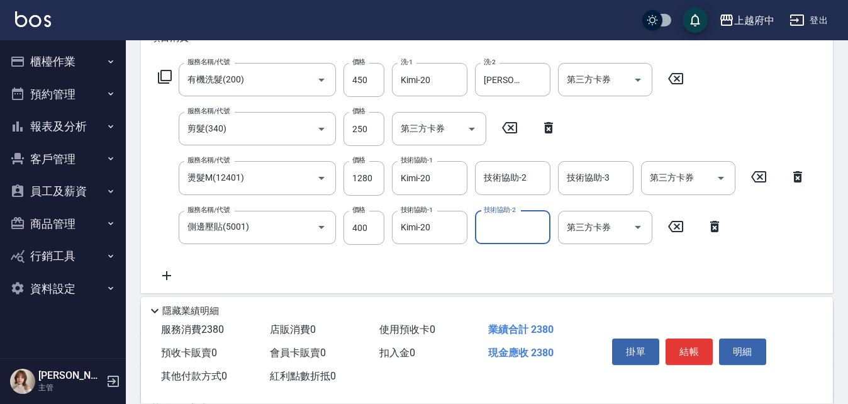
click at [473, 279] on div "服務名稱/代號 有機洗髮(200) 服務名稱/代號 價格 450 價格 洗-1 Kimi-20 洗-1 洗-2 邱子芹-26 洗-2 第三方卡券 第三方卡券 …" at bounding box center [482, 173] width 663 height 220
click at [576, 276] on div "服務名稱/代號 有機洗髮(200) 服務名稱/代號 價格 450 價格 洗-1 Kimi-20 洗-1 洗-2 邱子芹-26 洗-2 第三方卡券 第三方卡券 …" at bounding box center [482, 173] width 663 height 220
click at [690, 352] on button "結帳" at bounding box center [689, 352] width 47 height 26
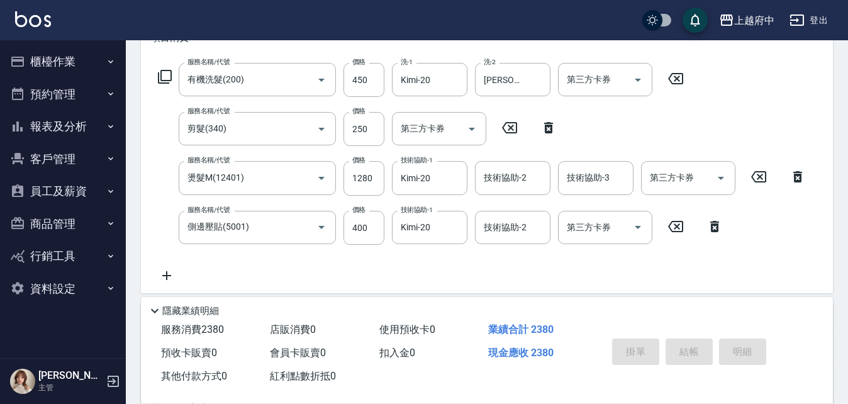
type input "2025/08/18 20:03"
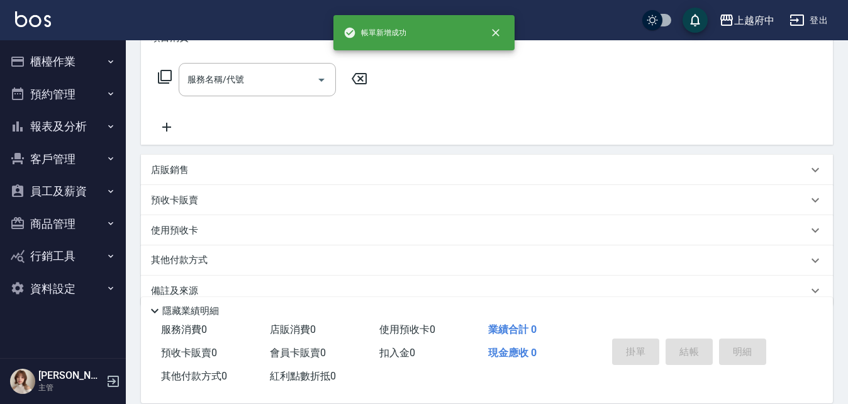
scroll to position [0, 0]
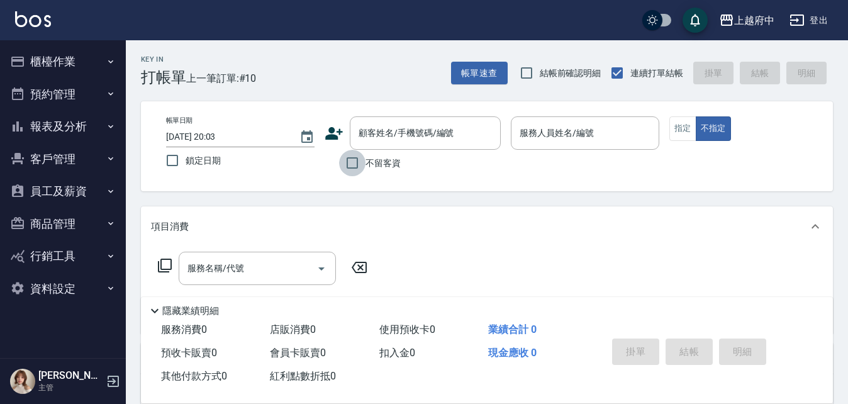
click at [354, 164] on input "不留客資" at bounding box center [352, 163] width 26 height 26
checkbox input "true"
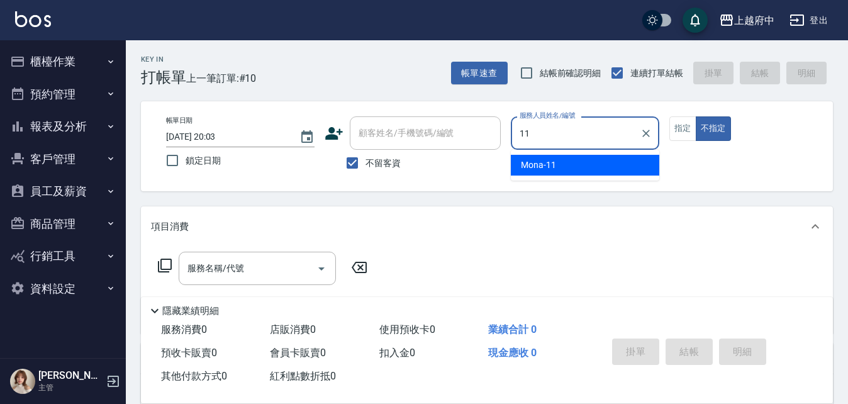
type input "Mona-11"
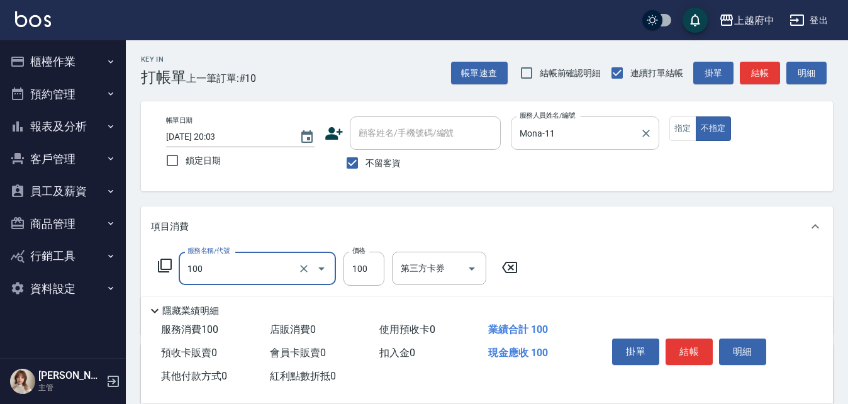
type input "造型/修劉海(100)"
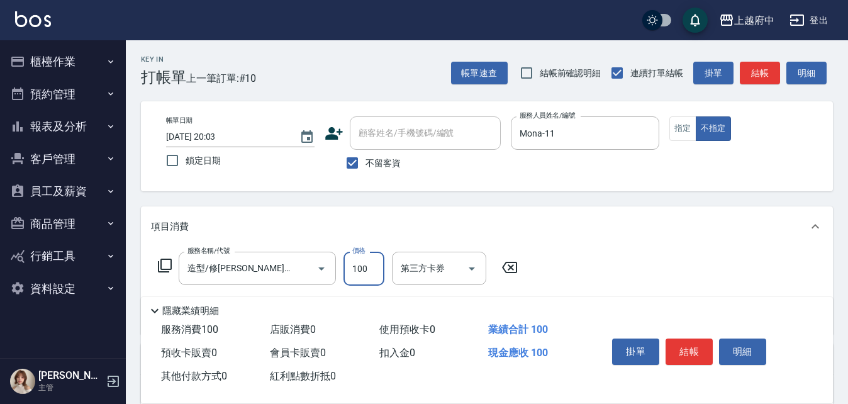
click at [573, 249] on div "服務名稱/代號 造型/修劉海(100) 服務名稱/代號 價格 100 價格 第三方卡券 第三方卡券" at bounding box center [487, 290] width 692 height 87
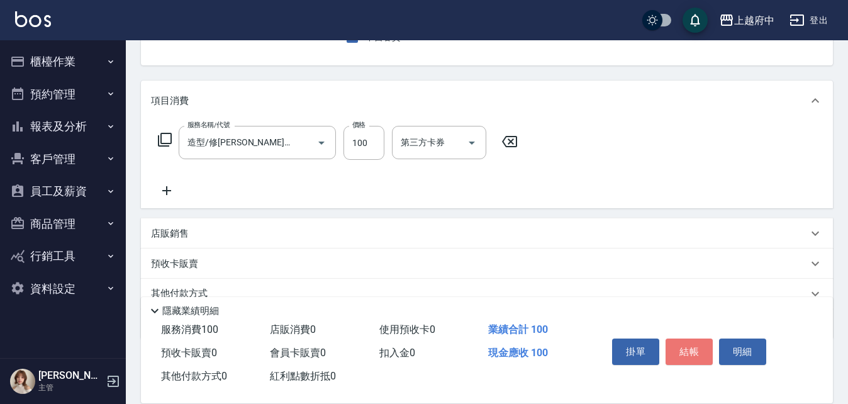
click at [690, 347] on button "結帳" at bounding box center [689, 352] width 47 height 26
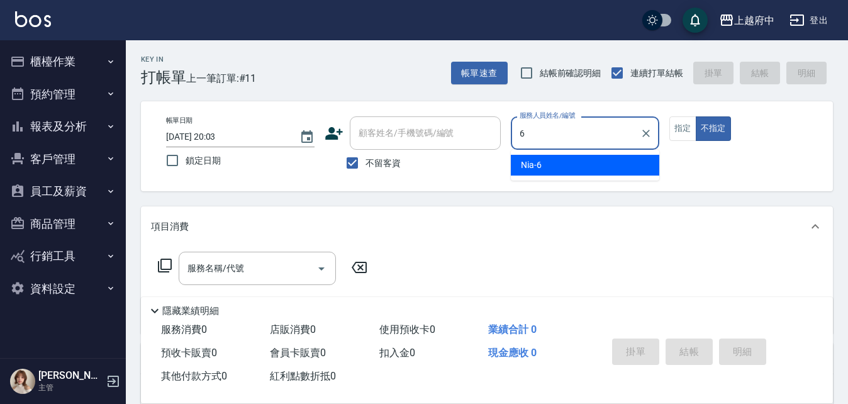
type input "Nia-6"
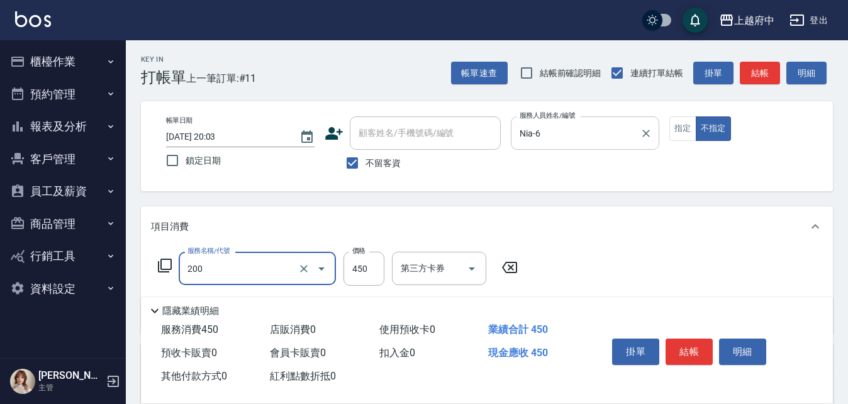
type input "有機洗髮(200)"
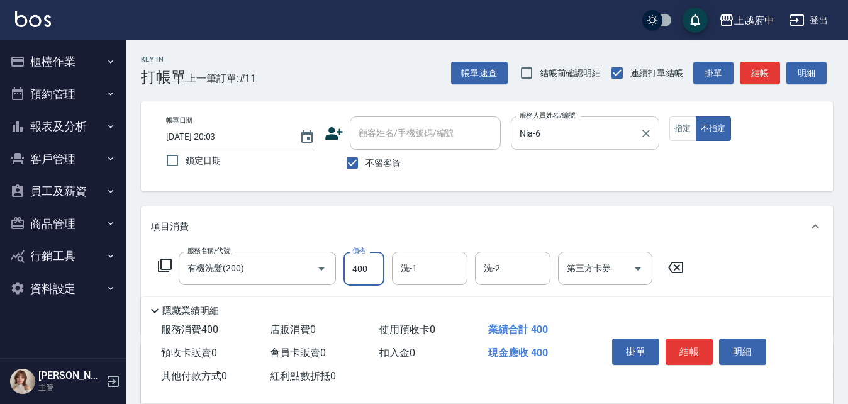
type input "400"
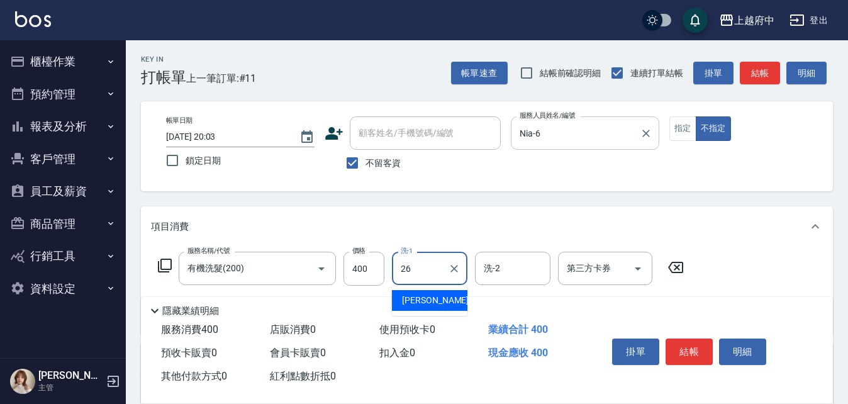
type input "邱子芹-26"
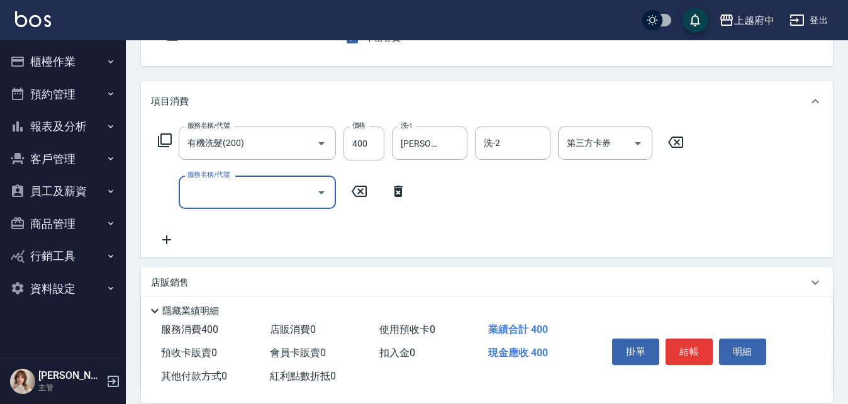
scroll to position [126, 0]
type input "剪髮(340)"
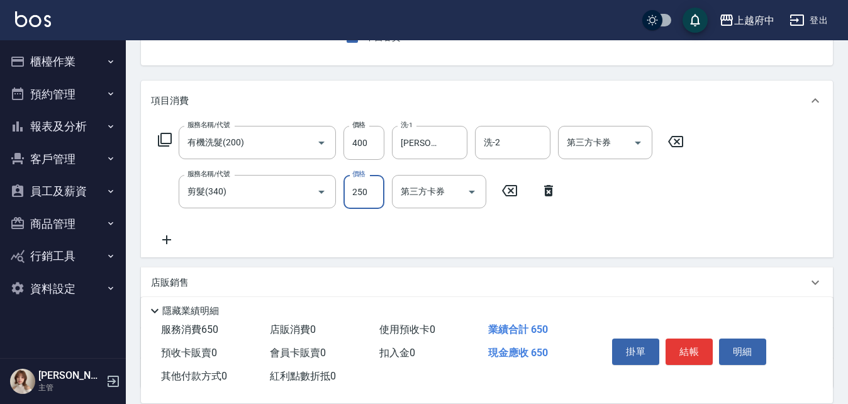
click at [518, 237] on div "服務名稱/代號 有機洗髮(200) 服務名稱/代號 價格 400 價格 洗-1 邱子芹-26 洗-1 洗-2 洗-2 第三方卡券 第三方卡券 服務名稱/代號 …" at bounding box center [421, 186] width 541 height 121
click at [697, 355] on button "結帳" at bounding box center [689, 352] width 47 height 26
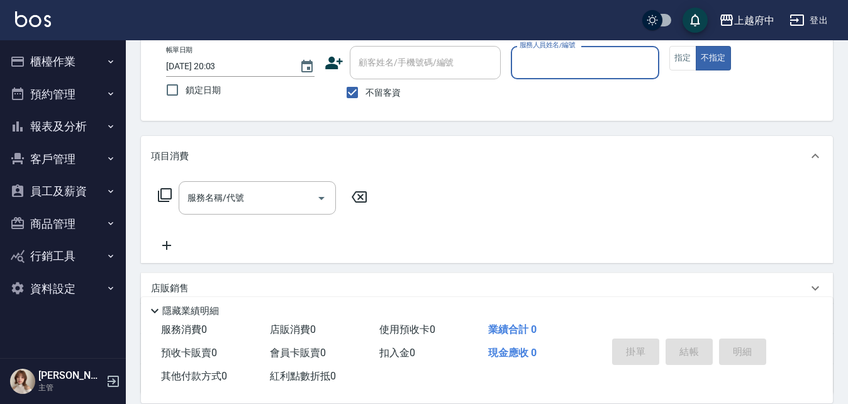
scroll to position [0, 0]
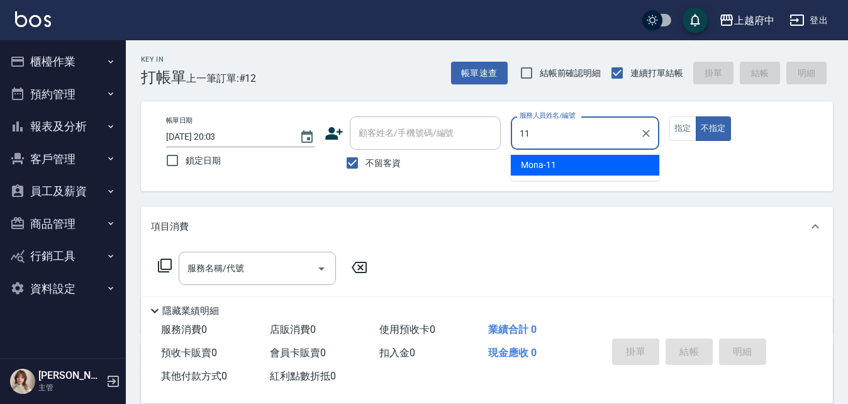
type input "Mona-11"
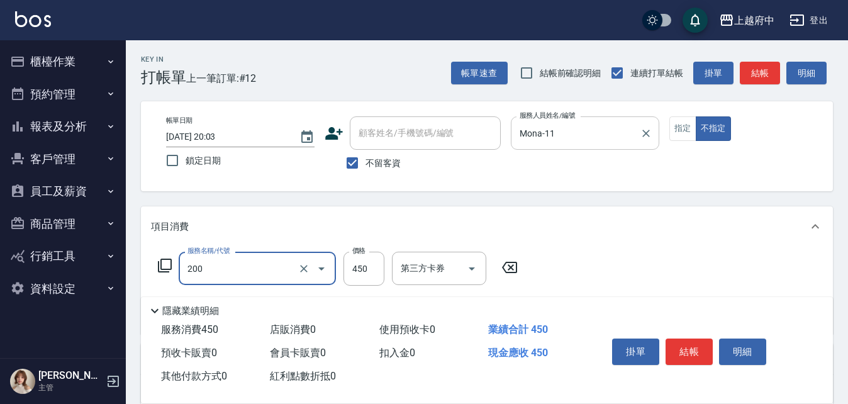
type input "有機洗髮(200)"
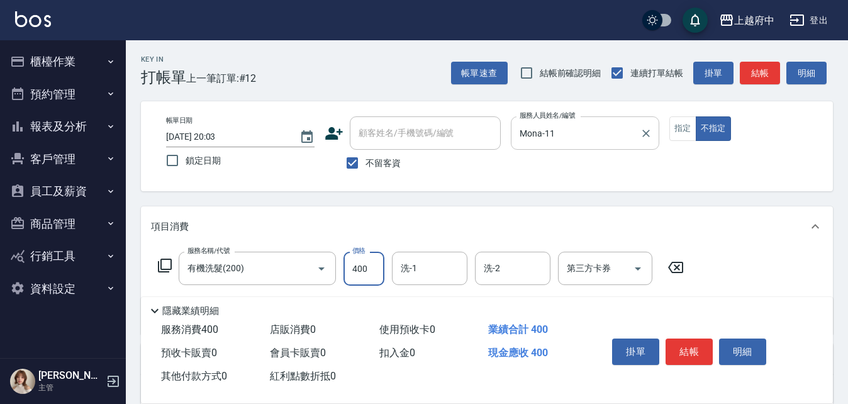
type input "400"
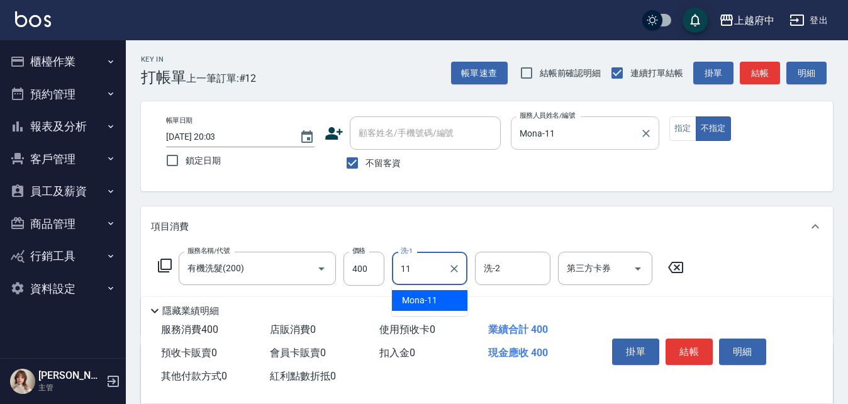
type input "Mona-11"
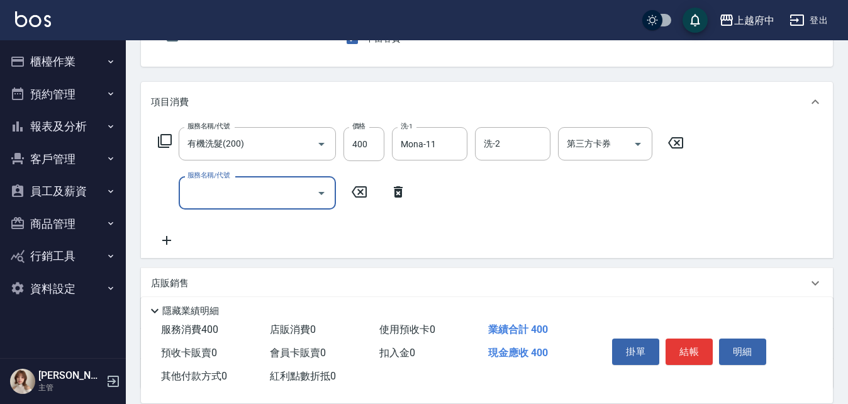
scroll to position [126, 0]
type input "剪髮(340)"
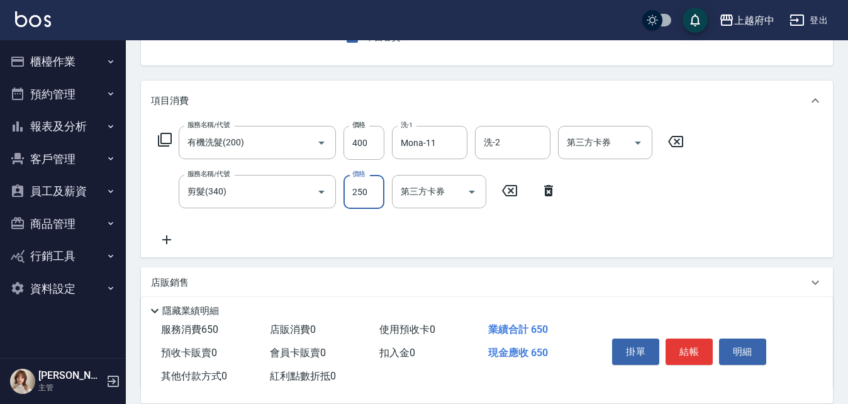
click at [398, 259] on div "項目消費 服務名稱/代號 有機洗髮(200) 服務名稱/代號 價格 400 價格 洗-1 Mona-11 洗-1 洗-2 洗-2 第三方卡券 第三方卡券 服務…" at bounding box center [487, 235] width 692 height 308
click at [690, 344] on button "結帳" at bounding box center [689, 352] width 47 height 26
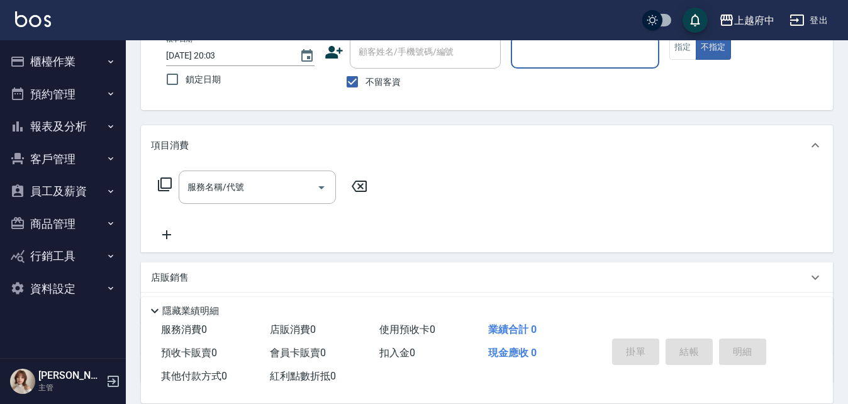
scroll to position [59, 0]
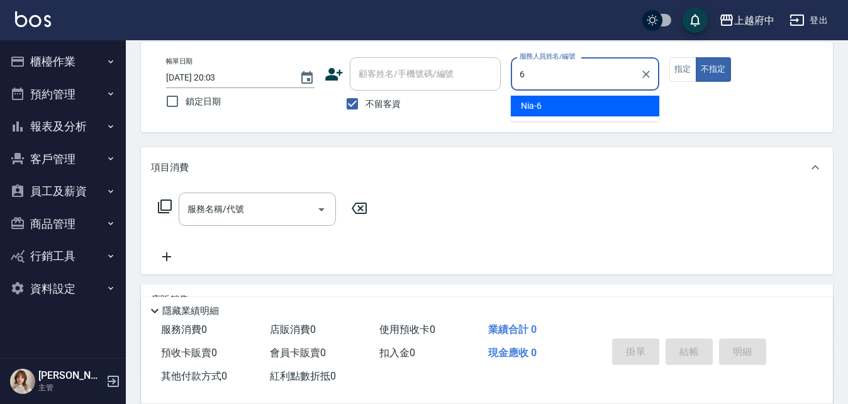
type input "Nia-6"
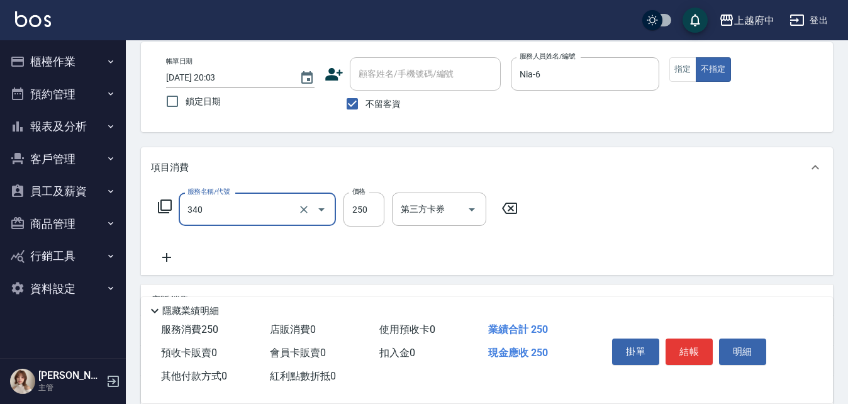
type input "剪髮(340)"
type input "450"
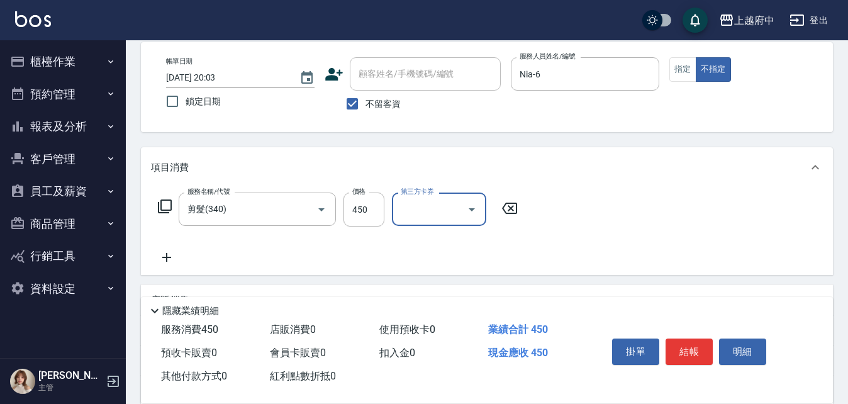
click at [514, 261] on div "服務名稱/代號 剪髮(340) 服務名稱/代號 價格 450 價格 第三方卡券 第三方卡券" at bounding box center [338, 229] width 374 height 72
click at [688, 351] on button "結帳" at bounding box center [689, 352] width 47 height 26
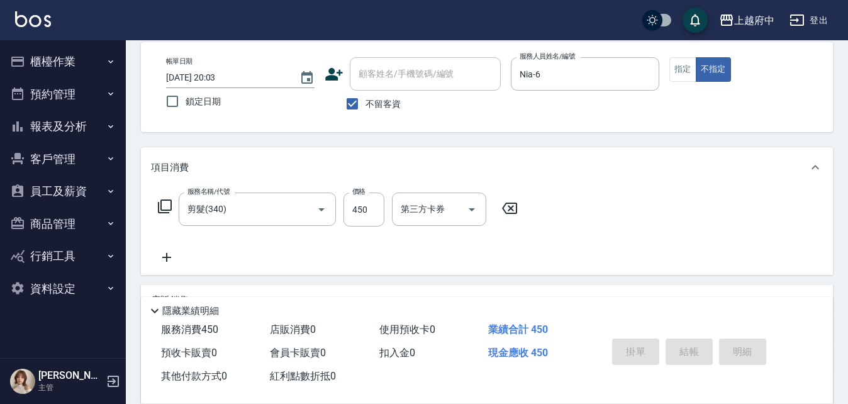
type input "2025/08/18 20:04"
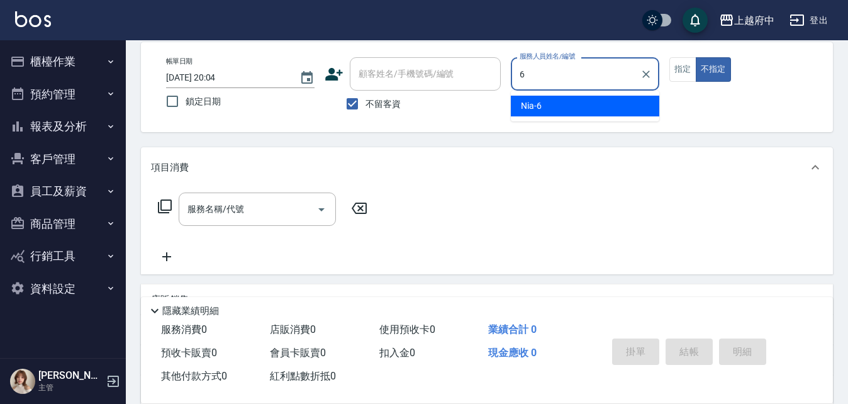
type input "Nia-6"
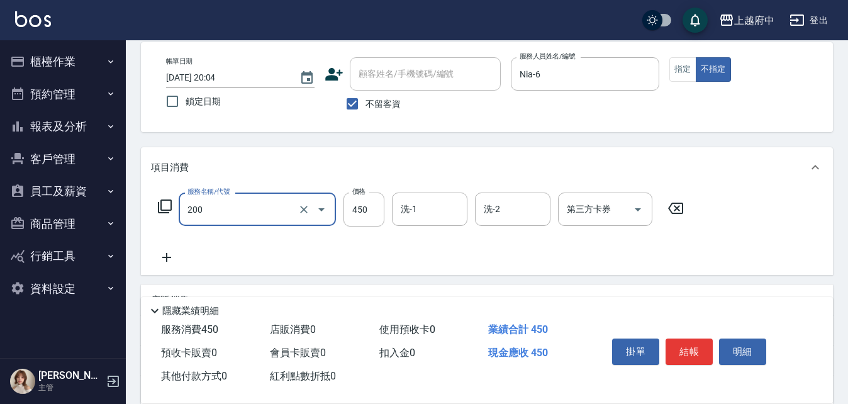
type input "有機洗髮(200)"
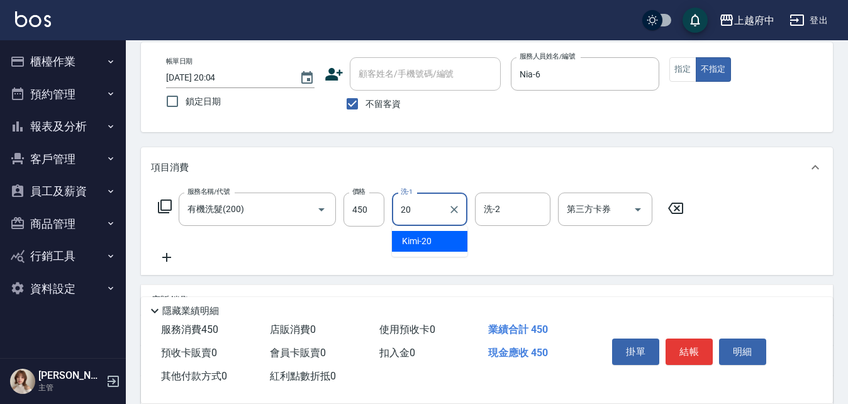
type input "Kimi-20"
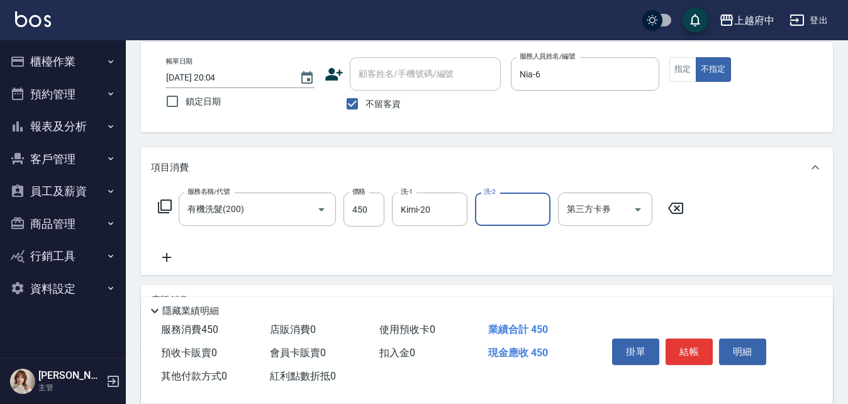
click at [576, 249] on div "服務名稱/代號 有機洗髮(200) 服務名稱/代號 價格 450 價格 洗-1 Kimi-20 洗-1 洗-2 洗-2 第三方卡券 第三方卡券" at bounding box center [421, 229] width 541 height 72
click at [697, 348] on button "結帳" at bounding box center [689, 352] width 47 height 26
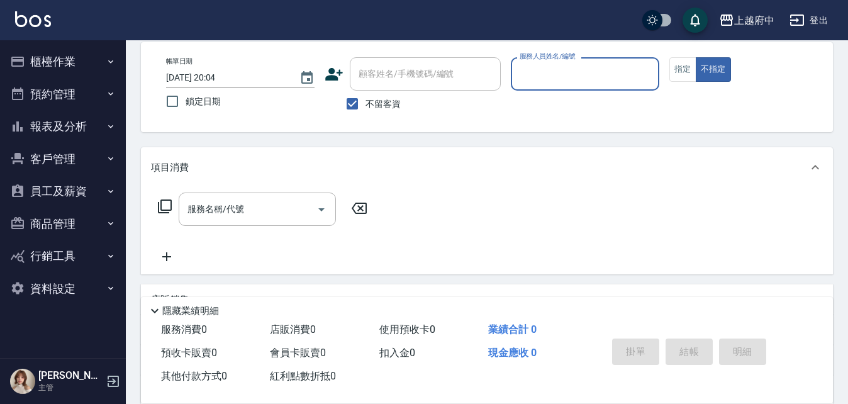
click at [55, 123] on button "報表及分析" at bounding box center [63, 126] width 116 height 33
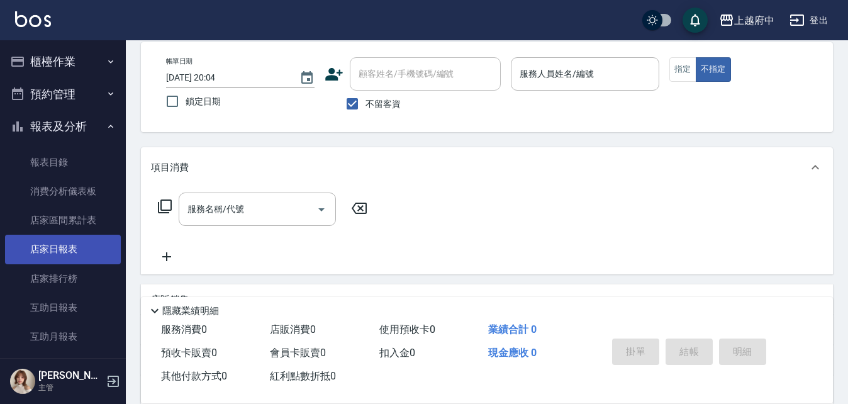
click at [51, 249] on link "店家日報表" at bounding box center [63, 249] width 116 height 29
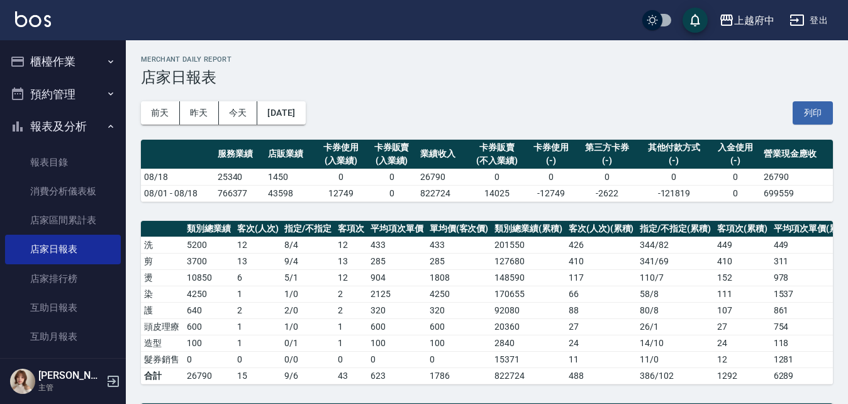
click at [55, 57] on button "櫃檯作業" at bounding box center [63, 61] width 116 height 33
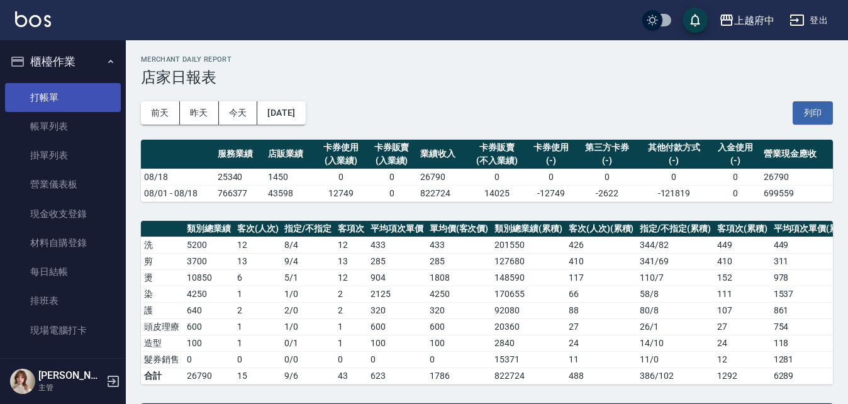
click at [43, 94] on link "打帳單" at bounding box center [63, 97] width 116 height 29
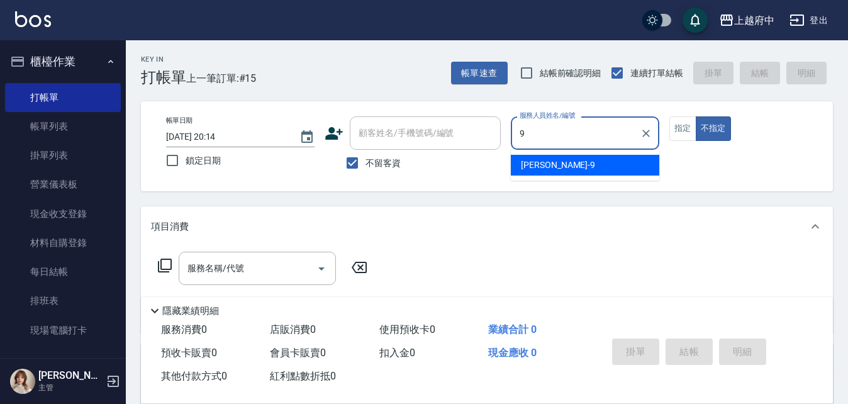
type input "David-9"
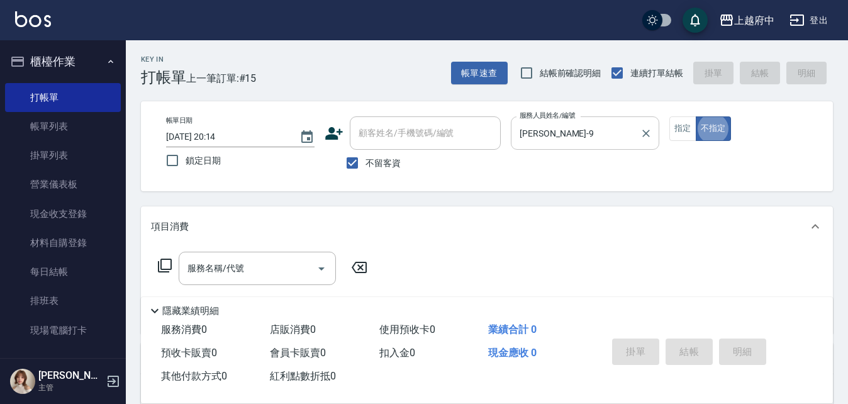
type button "false"
type input "5"
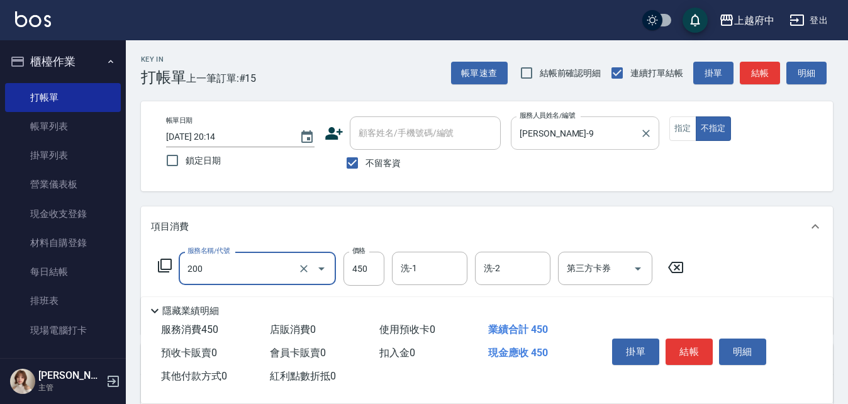
type input "有機洗髮(200)"
click at [369, 275] on input "450" at bounding box center [364, 269] width 41 height 34
type input "400"
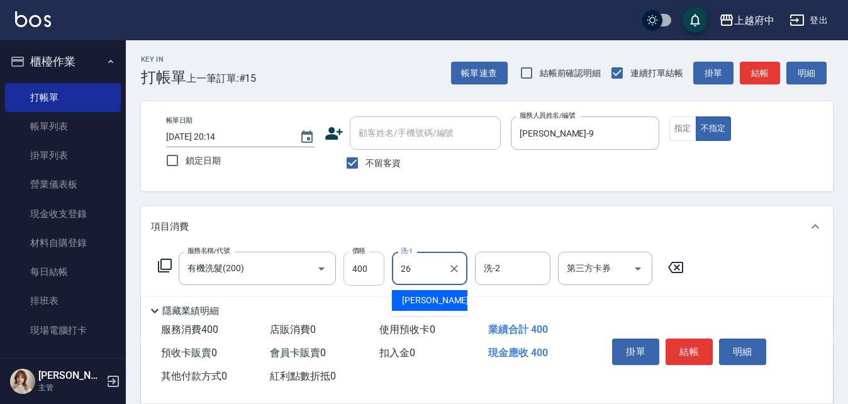
type input "邱子芹-26"
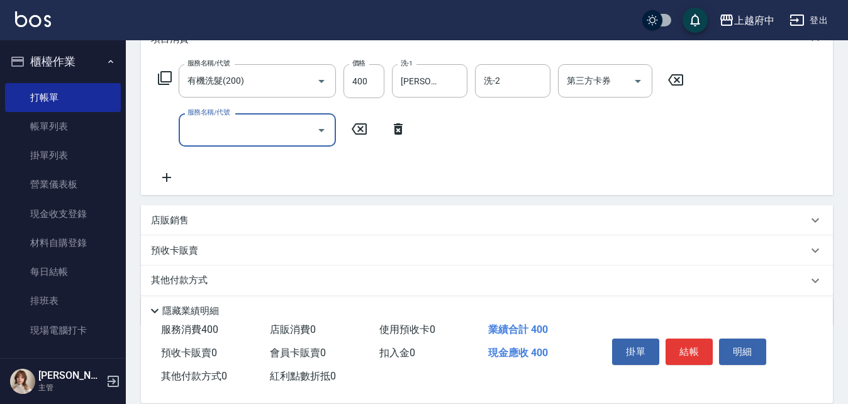
scroll to position [189, 0]
type input "剪髮(340)"
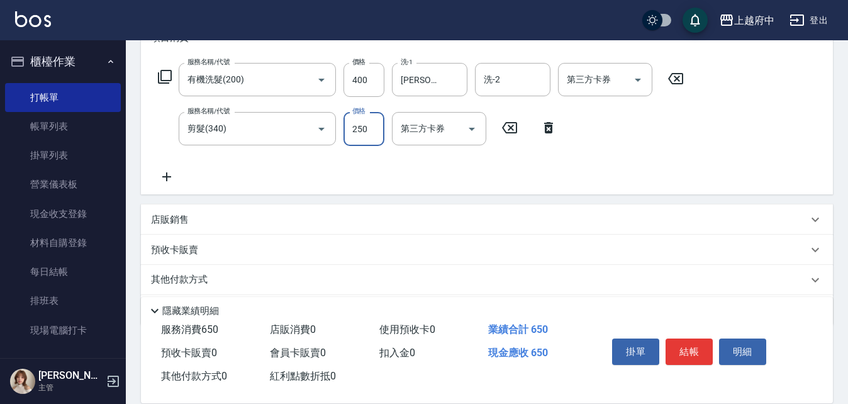
click at [437, 165] on div "服務名稱/代號 有機洗髮(200) 服務名稱/代號 價格 400 價格 洗-1 邱子芹-26 洗-1 洗-2 洗-2 第三方卡券 第三方卡券 服務名稱/代號 …" at bounding box center [421, 123] width 541 height 121
click at [692, 348] on button "結帳" at bounding box center [689, 352] width 47 height 26
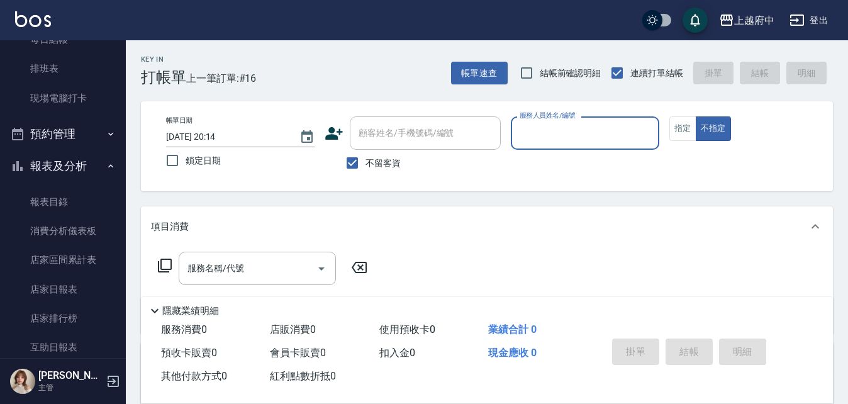
scroll to position [315, 0]
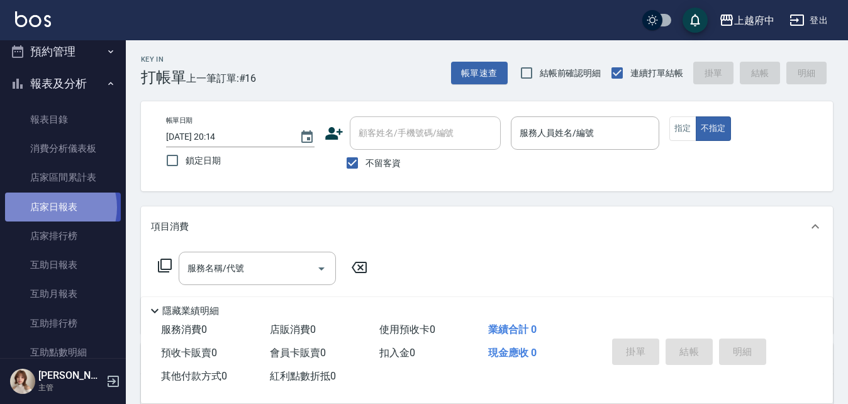
click at [54, 207] on link "店家日報表" at bounding box center [63, 207] width 116 height 29
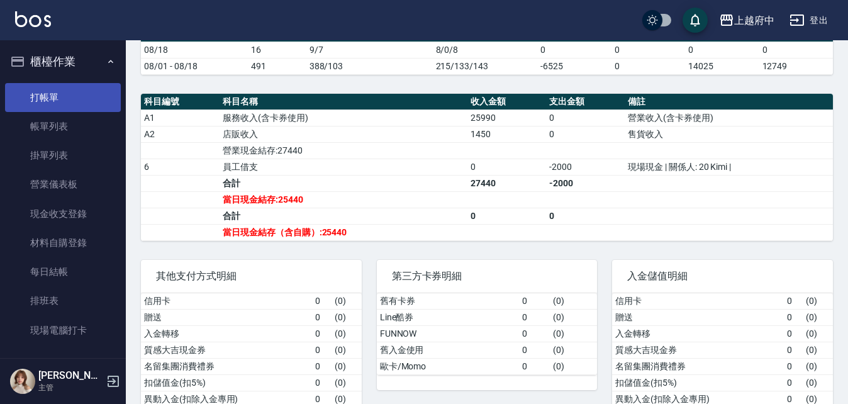
click at [46, 96] on link "打帳單" at bounding box center [63, 97] width 116 height 29
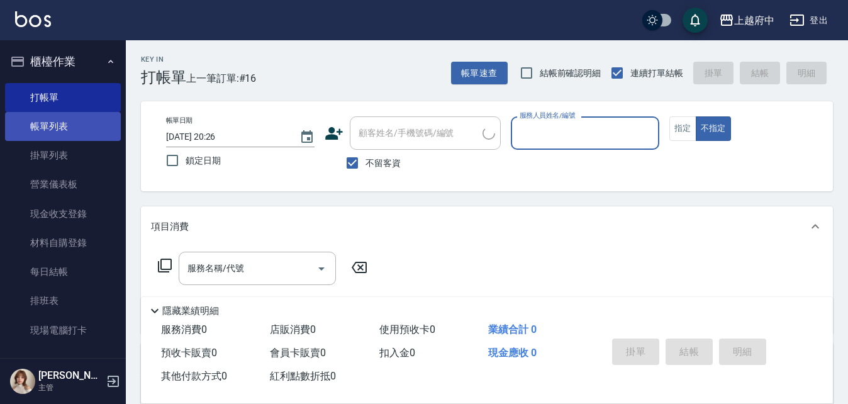
click at [53, 124] on link "帳單列表" at bounding box center [63, 126] width 116 height 29
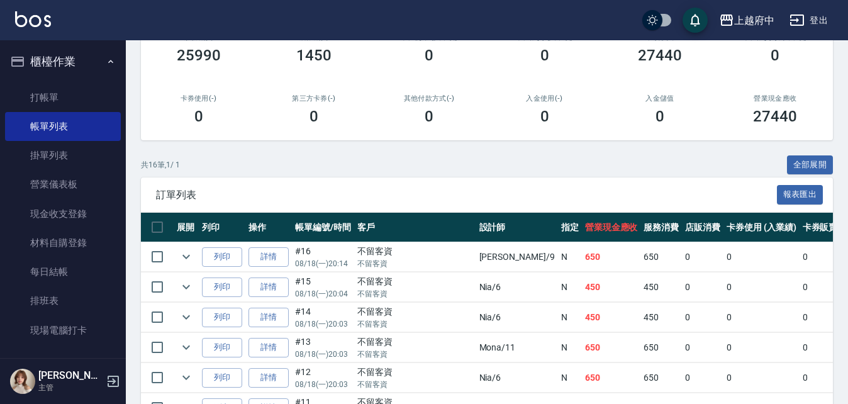
scroll to position [189, 0]
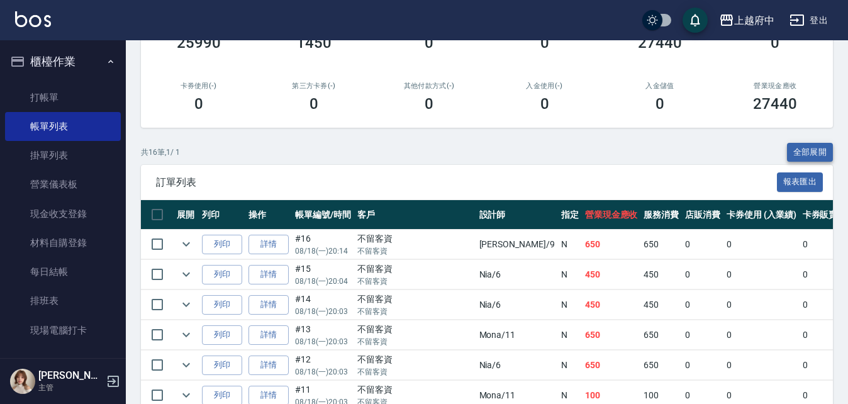
click at [810, 150] on button "全部展開" at bounding box center [810, 153] width 47 height 20
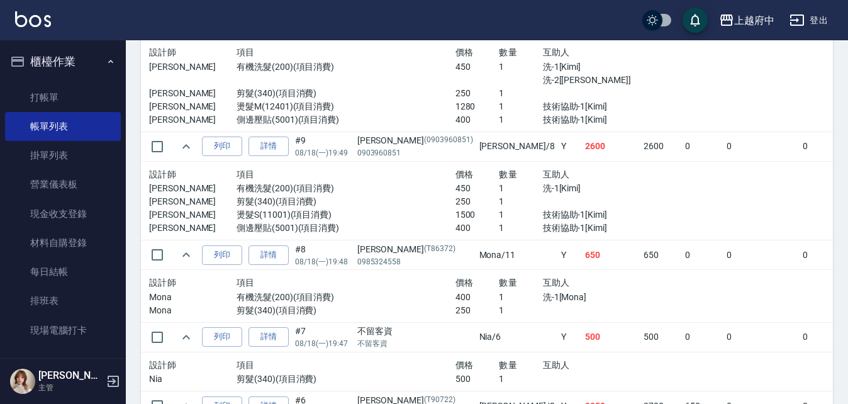
scroll to position [881, 0]
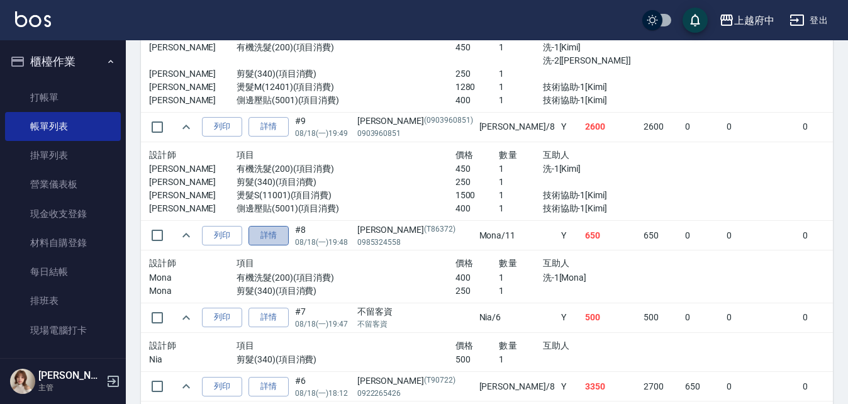
click at [266, 242] on link "詳情" at bounding box center [269, 236] width 40 height 20
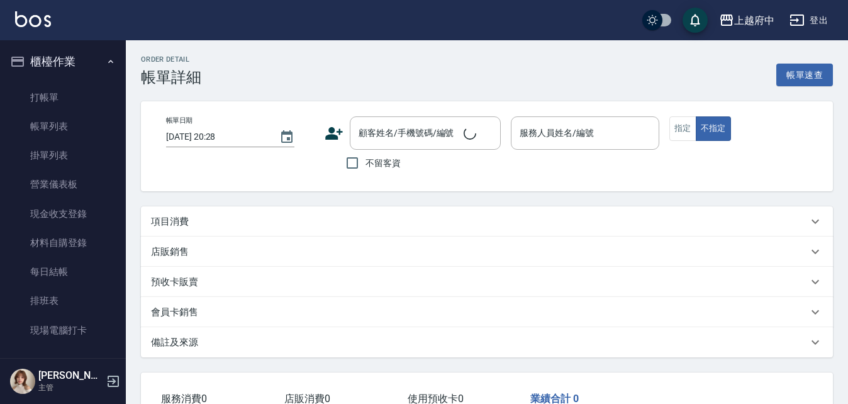
type input "2025/08/18 19:48"
type input "Mona-11"
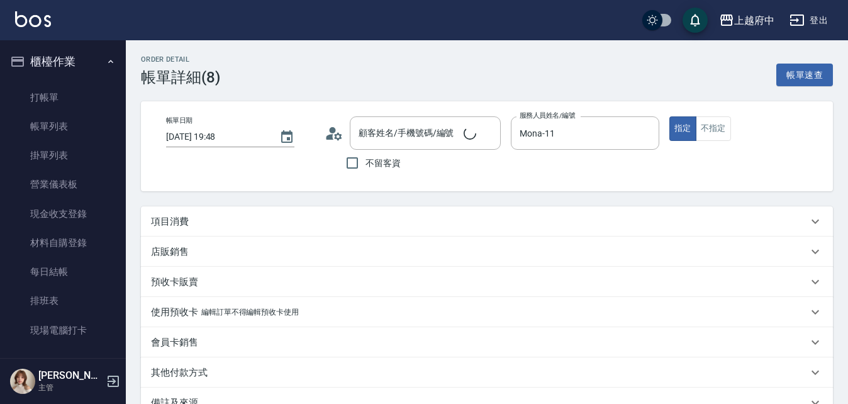
type input "詹志文/0985324558/T86372"
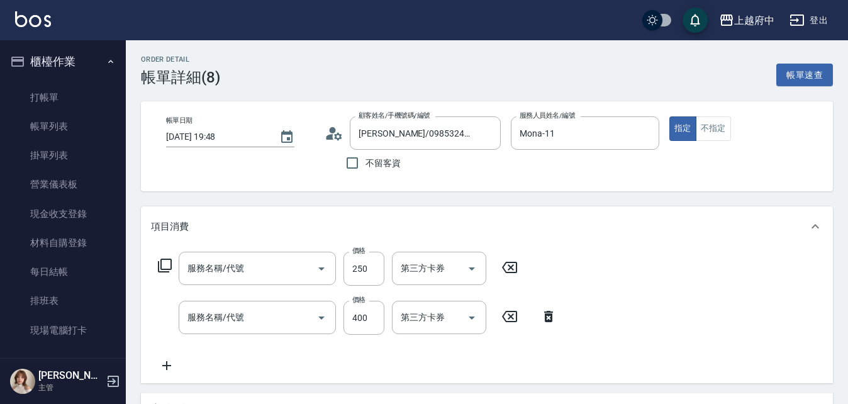
type input "剪髮(340)"
type input "有機洗髮(200)"
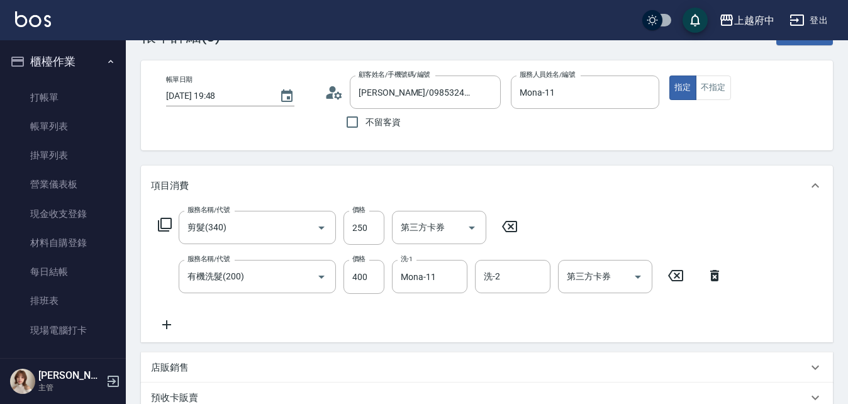
scroll to position [63, 0]
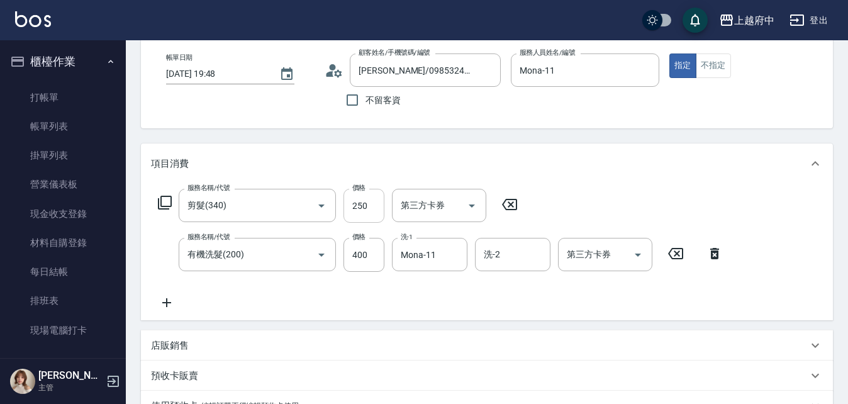
click at [373, 203] on input "250" at bounding box center [364, 206] width 41 height 34
type input "230"
click at [461, 299] on div "服務名稱/代號 剪髮(340) 服務名稱/代號 價格 230 價格 第三方卡券 第三方卡券 服務名稱/代號 有機洗髮(200) 服務名稱/代號 價格 400 …" at bounding box center [441, 249] width 580 height 121
click at [463, 295] on div "服務名稱/代號 剪髮(340) 服務名稱/代號 價格 230 價格 第三方卡券 第三方卡券 服務名稱/代號 有機洗髮(200) 服務名稱/代號 價格 400 …" at bounding box center [441, 249] width 580 height 121
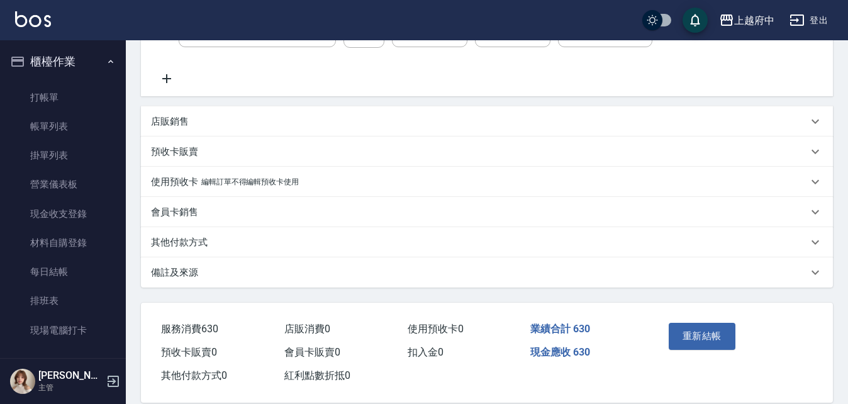
scroll to position [307, 0]
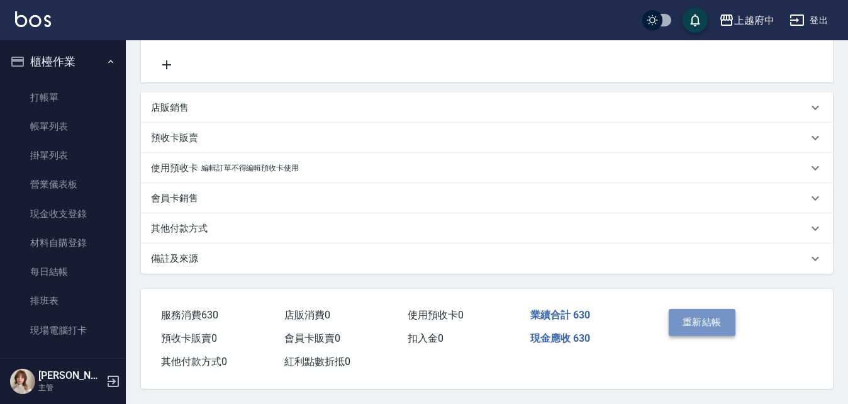
click at [690, 321] on button "重新結帳" at bounding box center [702, 322] width 67 height 26
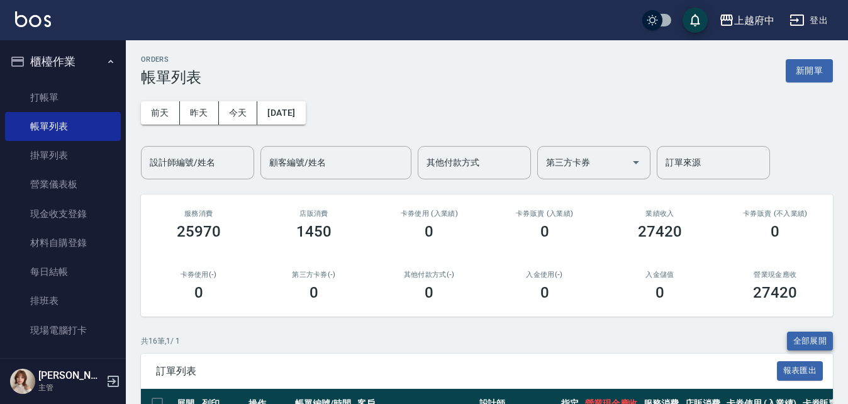
click at [804, 340] on button "全部展開" at bounding box center [810, 342] width 47 height 20
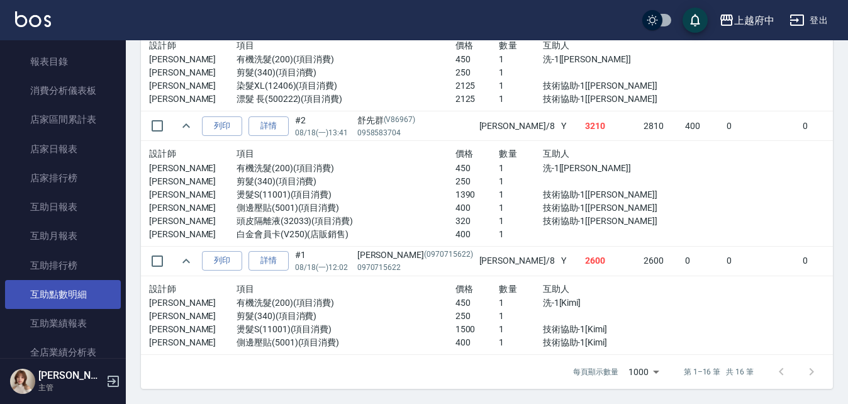
scroll to position [378, 0]
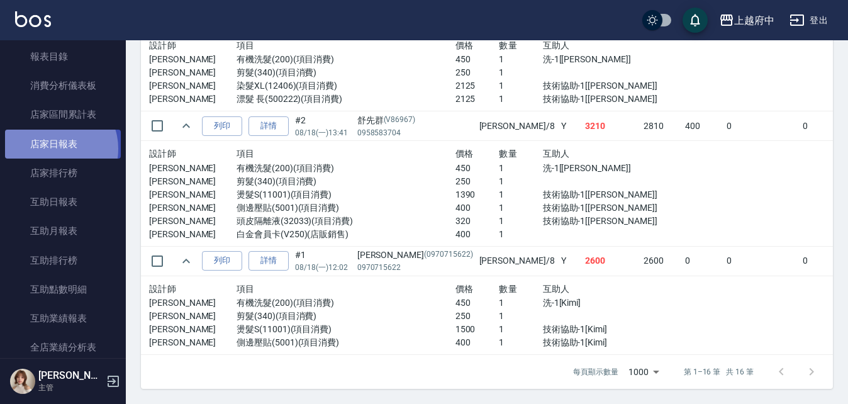
click at [54, 149] on link "店家日報表" at bounding box center [63, 144] width 116 height 29
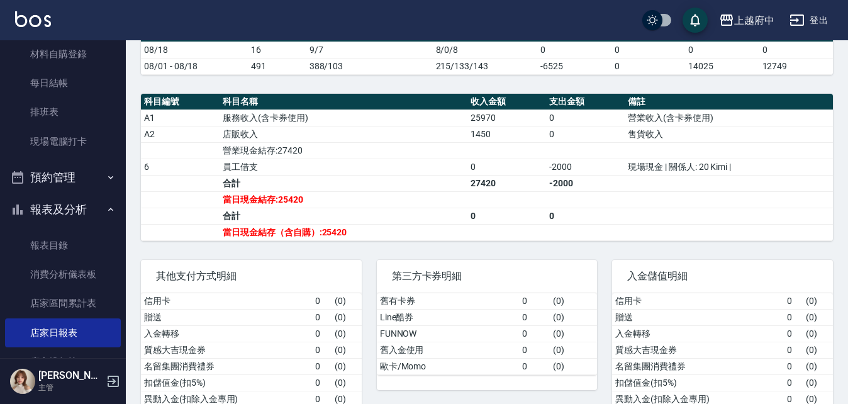
scroll to position [126, 0]
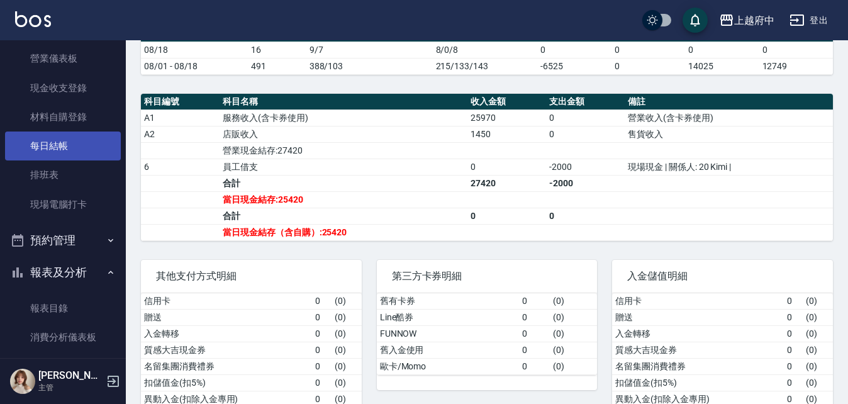
click at [45, 142] on link "每日結帳" at bounding box center [63, 146] width 116 height 29
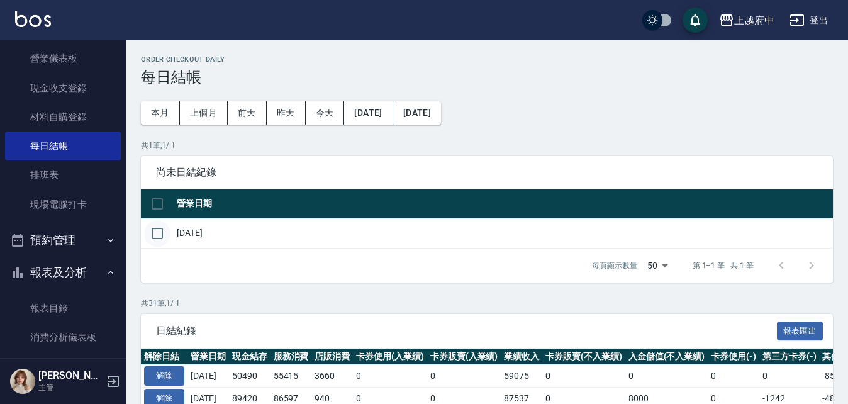
click at [160, 235] on input "checkbox" at bounding box center [157, 233] width 26 height 26
checkbox input "true"
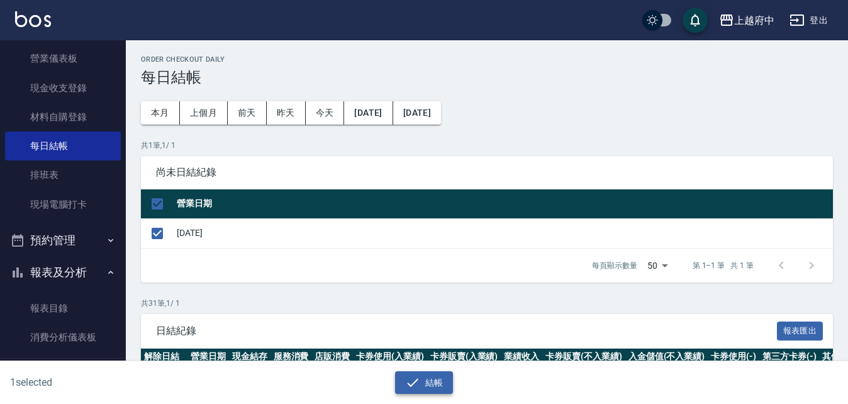
click at [433, 378] on button "結帳" at bounding box center [424, 382] width 59 height 23
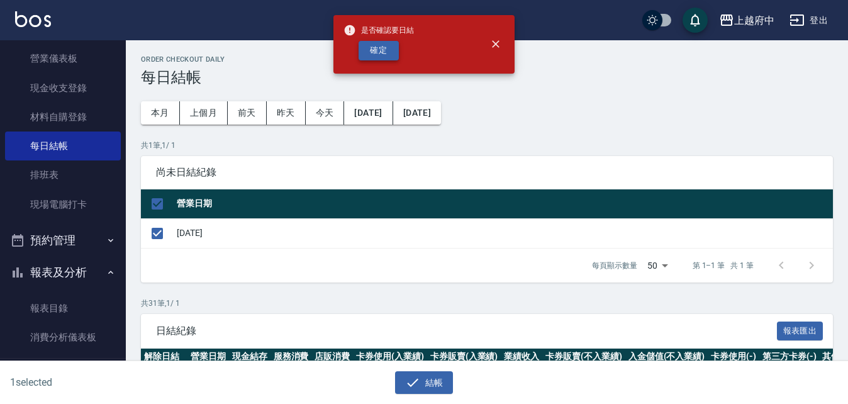
click at [377, 58] on button "確定" at bounding box center [379, 51] width 40 height 20
checkbox input "false"
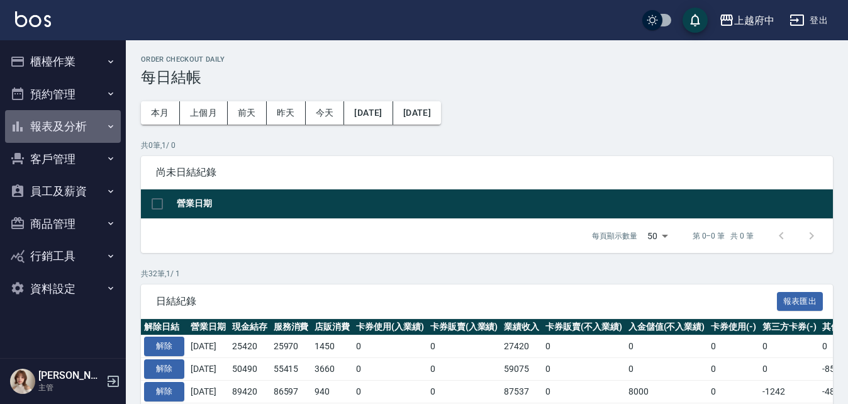
click at [52, 121] on button "報表及分析" at bounding box center [63, 126] width 116 height 33
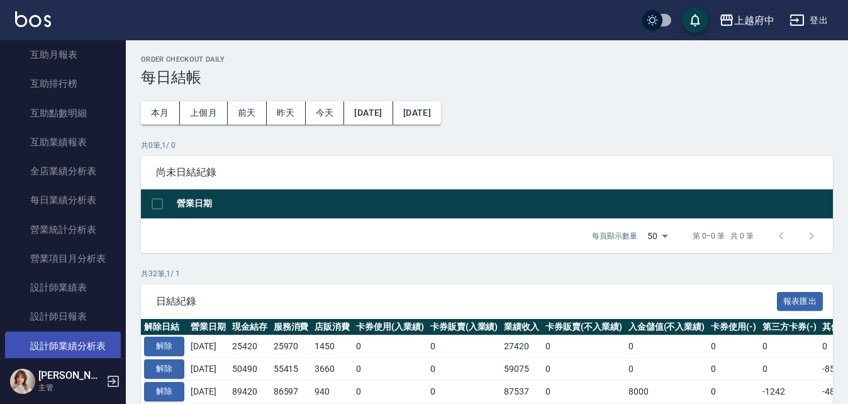
scroll to position [315, 0]
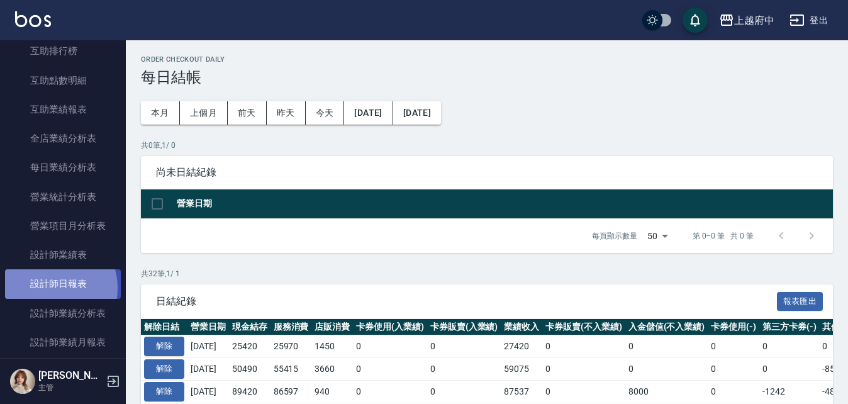
click at [53, 288] on link "設計師日報表" at bounding box center [63, 283] width 116 height 29
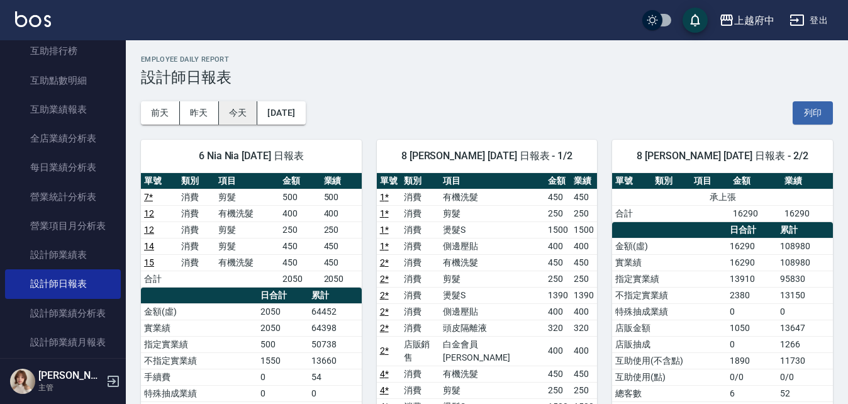
click at [245, 113] on button "今天" at bounding box center [238, 112] width 39 height 23
click at [815, 107] on button "列印" at bounding box center [813, 112] width 40 height 23
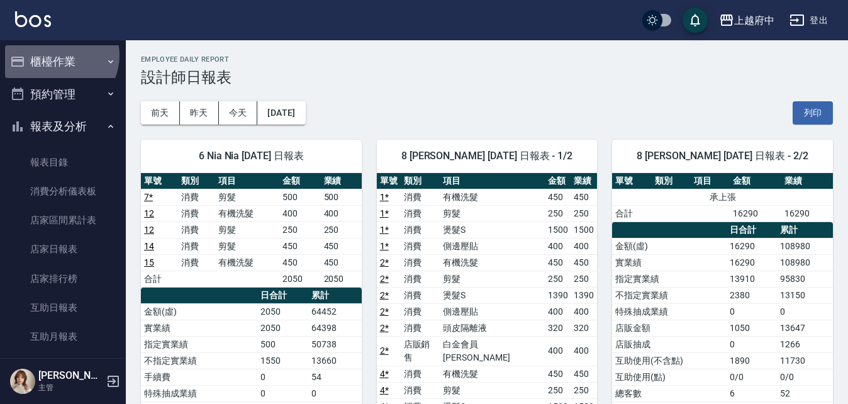
click at [59, 55] on button "櫃檯作業" at bounding box center [63, 61] width 116 height 33
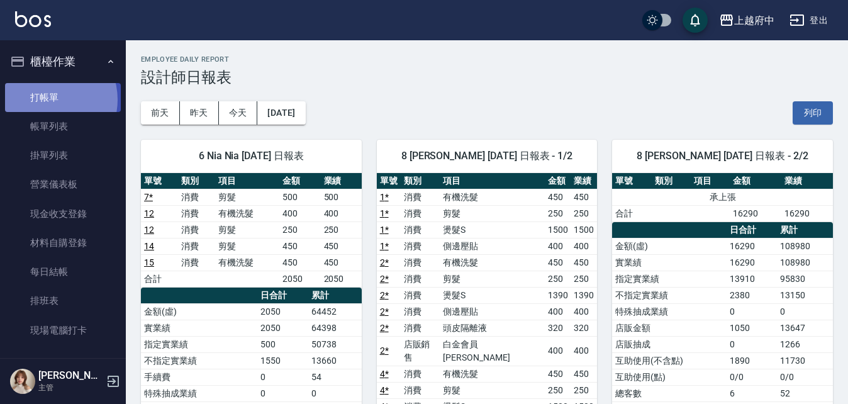
click at [46, 99] on link "打帳單" at bounding box center [63, 97] width 116 height 29
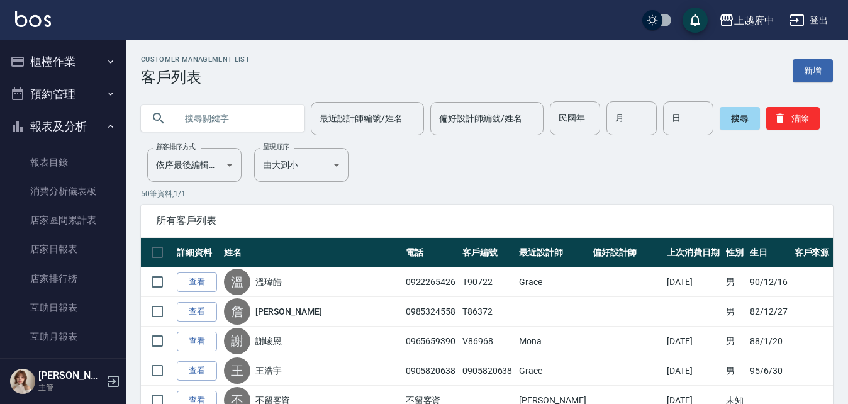
scroll to position [1196, 0]
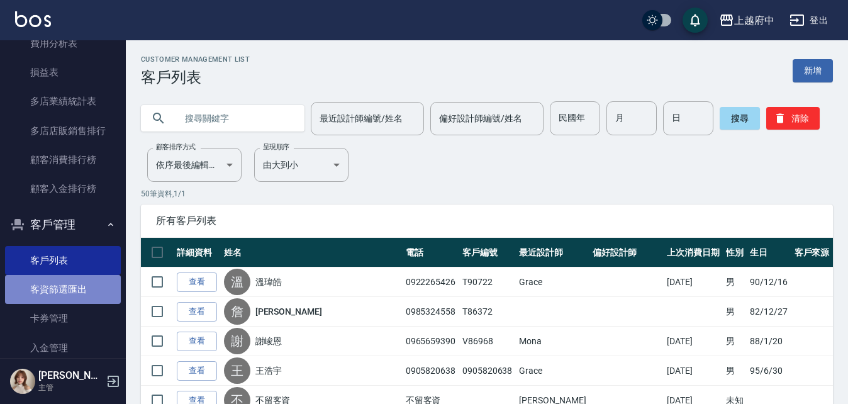
click at [62, 287] on link "客資篩選匯出" at bounding box center [63, 289] width 116 height 29
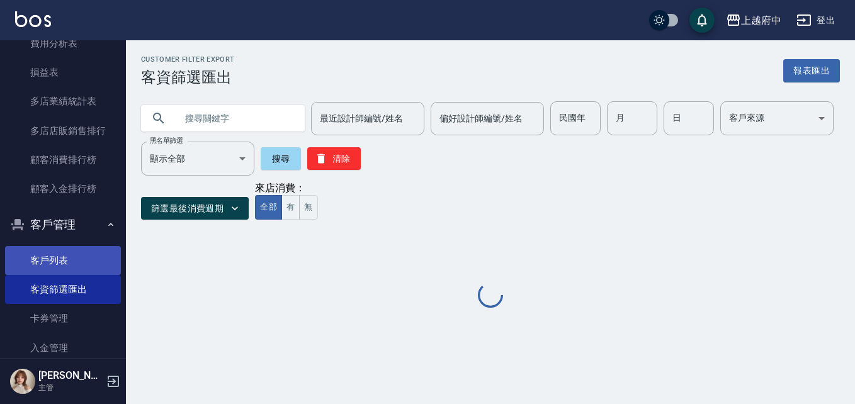
click at [59, 254] on link "客戶列表" at bounding box center [63, 260] width 116 height 29
